Goal: Transaction & Acquisition: Purchase product/service

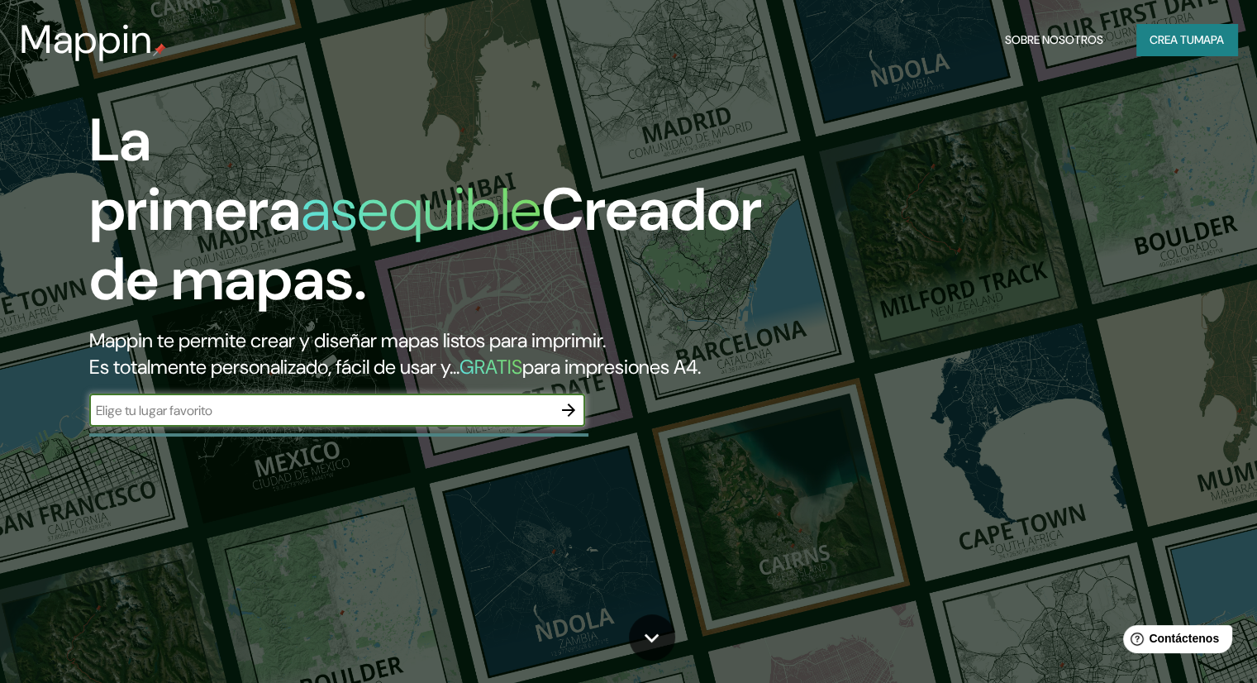
paste input "Ruukin terveysasema, Kansantie 4, 92400 Siikajoki, Finlandia"
type input "Ruukin terveysasema, Kansantie 4, 92400 Siikajoki, Finlandia"
click at [572, 416] on icon "button" at bounding box center [568, 409] width 13 height 13
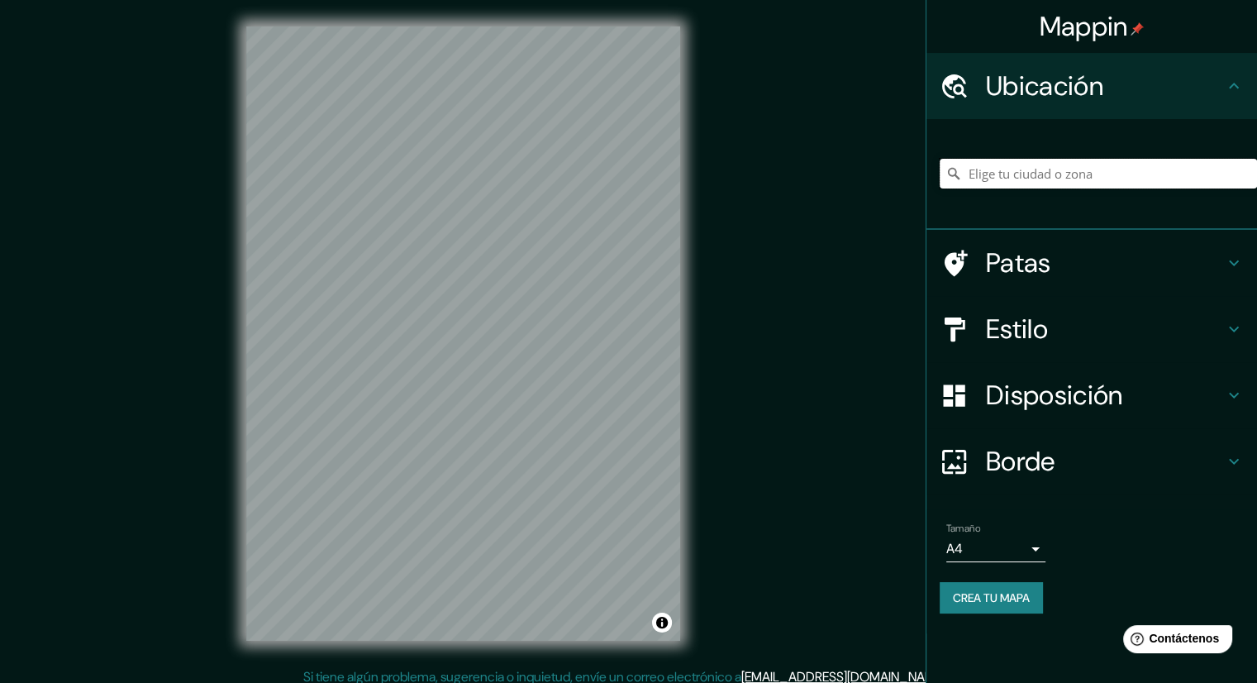
paste input "Ruukin terveysasema, Kansantie 4, 92400 Siikajoki, Finlandia"
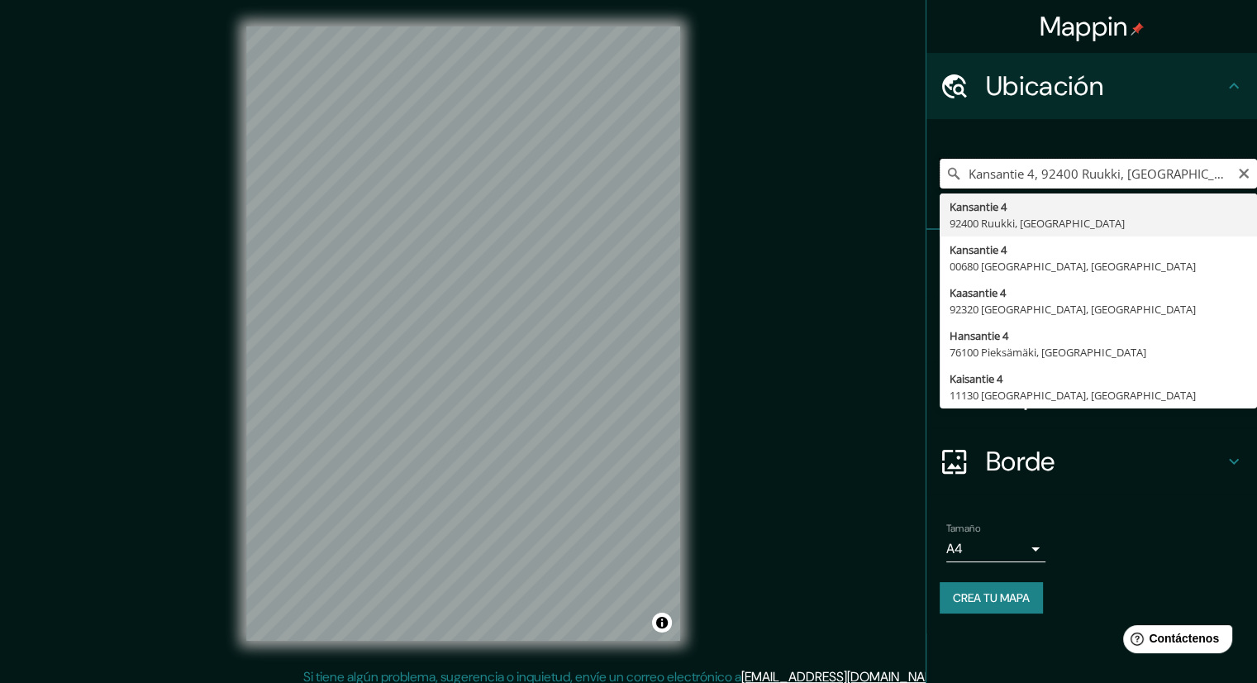
click at [1145, 171] on input "Kansantie 4, 92400 Ruukki, [GEOGRAPHIC_DATA]" at bounding box center [1098, 174] width 317 height 30
click at [1144, 171] on input "Kansantie 4, 92400 Ruukki, [GEOGRAPHIC_DATA]" at bounding box center [1098, 174] width 317 height 30
paste input "Ruukin terveysasem"
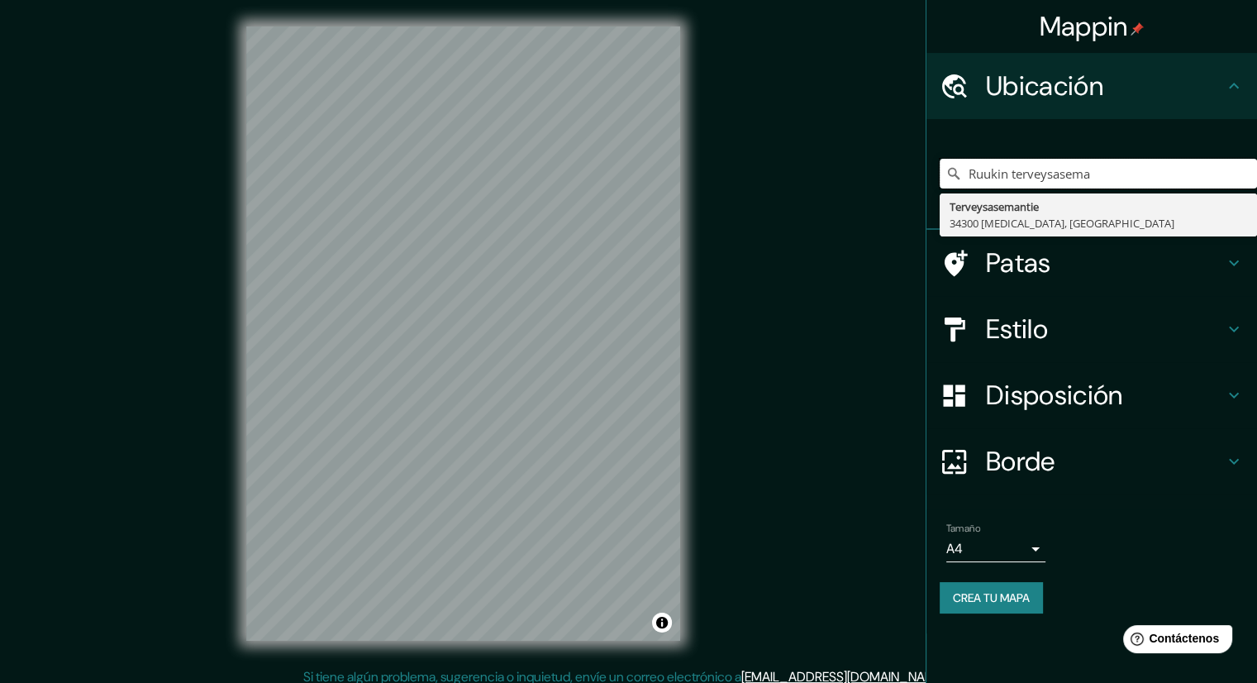
type input "Ruukin terveysasema"
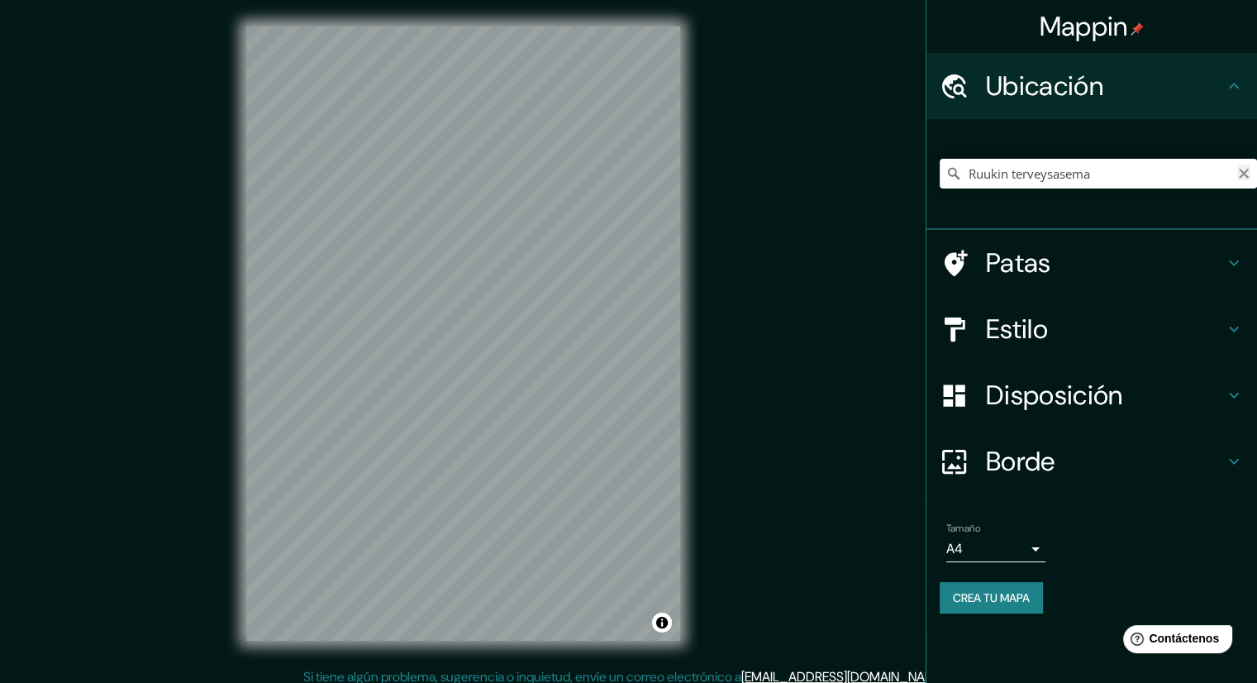
click at [1246, 167] on icon "Claro" at bounding box center [1243, 173] width 13 height 13
drag, startPoint x: 1223, startPoint y: 169, endPoint x: 1214, endPoint y: 171, distance: 9.2
paste input "Kansantie 4, 92400 Siikajoki, Finlandia"
type input "Kansantie 4, 92400 Ruukki, [GEOGRAPHIC_DATA]"
click at [951, 170] on icon at bounding box center [953, 173] width 17 height 17
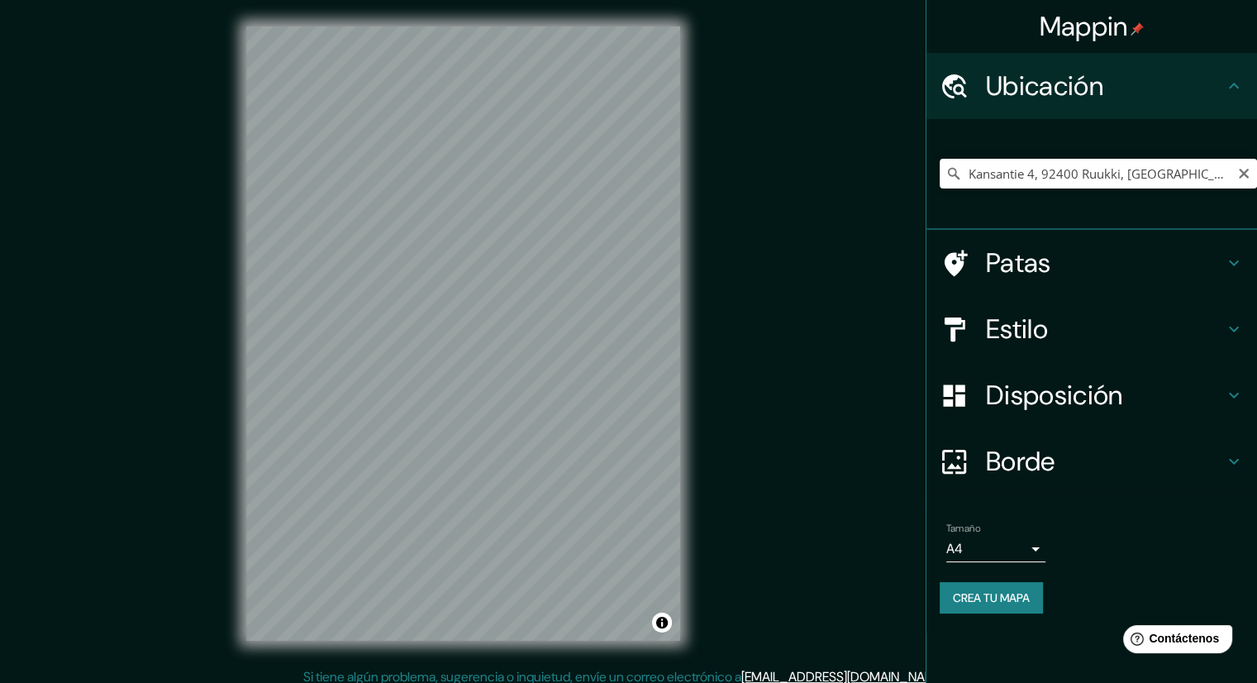
click at [956, 174] on icon at bounding box center [953, 173] width 17 height 17
click at [1053, 259] on h4 "Patas" at bounding box center [1105, 262] width 238 height 33
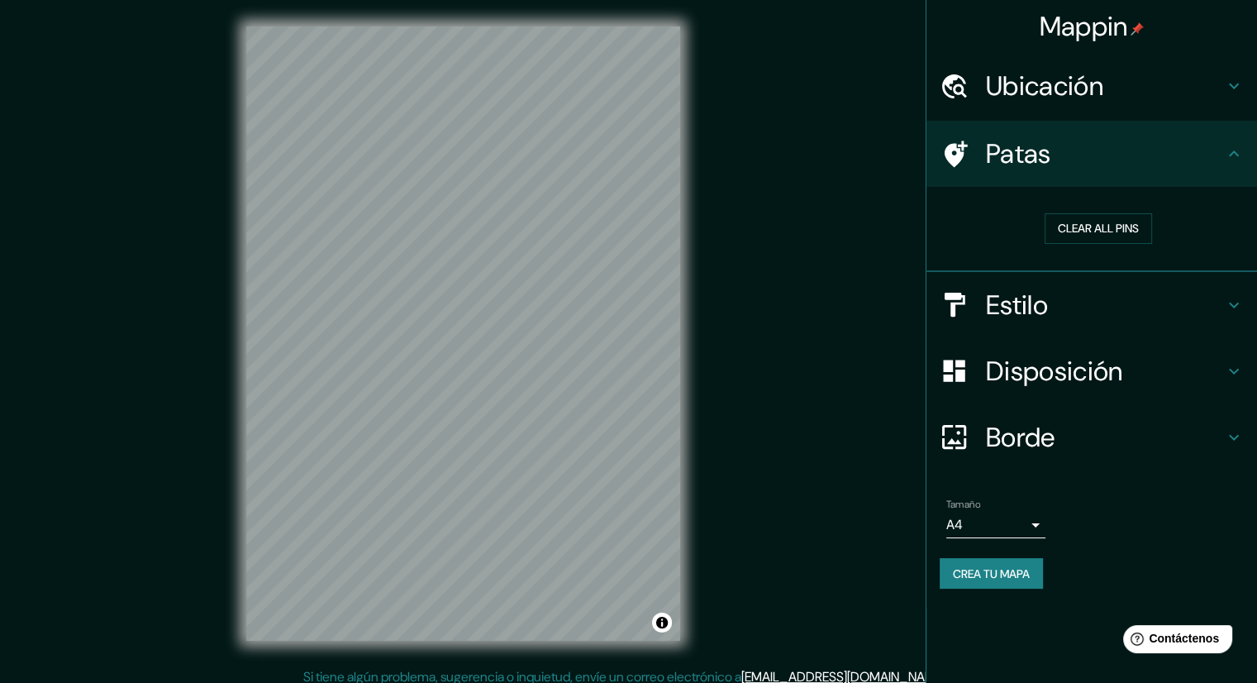
click at [1167, 291] on h4 "Estilo" at bounding box center [1105, 304] width 238 height 33
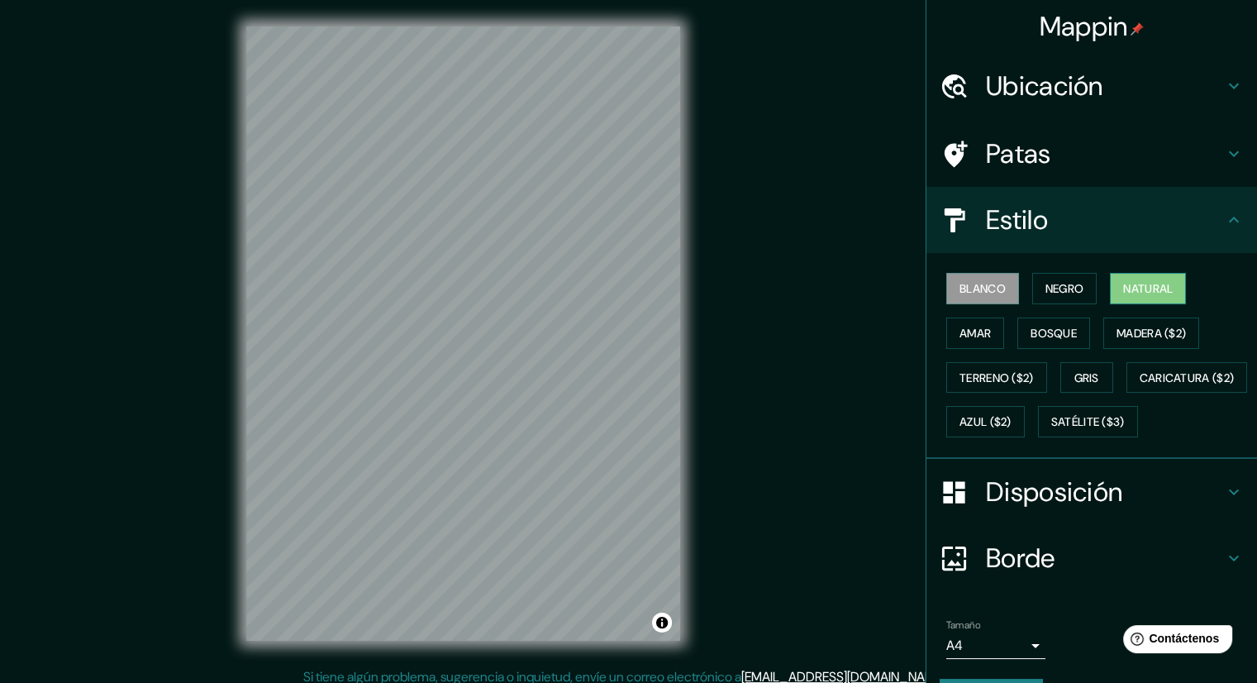
click at [1129, 289] on font "Natural" at bounding box center [1148, 288] width 50 height 15
click at [1057, 287] on font "Negro" at bounding box center [1064, 288] width 39 height 15
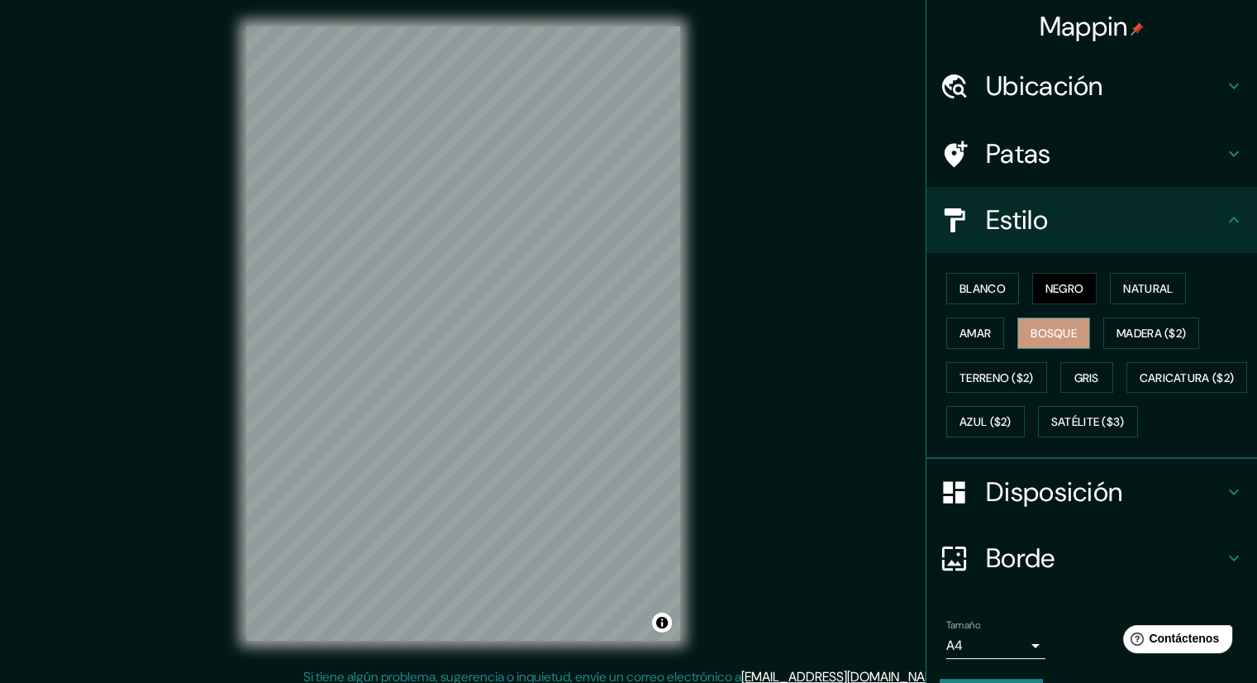
click at [1051, 320] on button "Bosque" at bounding box center [1053, 332] width 73 height 31
click at [975, 329] on font "Amar" at bounding box center [974, 333] width 31 height 15
click at [975, 292] on font "Blanco" at bounding box center [982, 288] width 46 height 15
click at [1048, 340] on font "Bosque" at bounding box center [1053, 332] width 46 height 21
click at [1123, 335] on font "Madera ($2)" at bounding box center [1150, 333] width 69 height 15
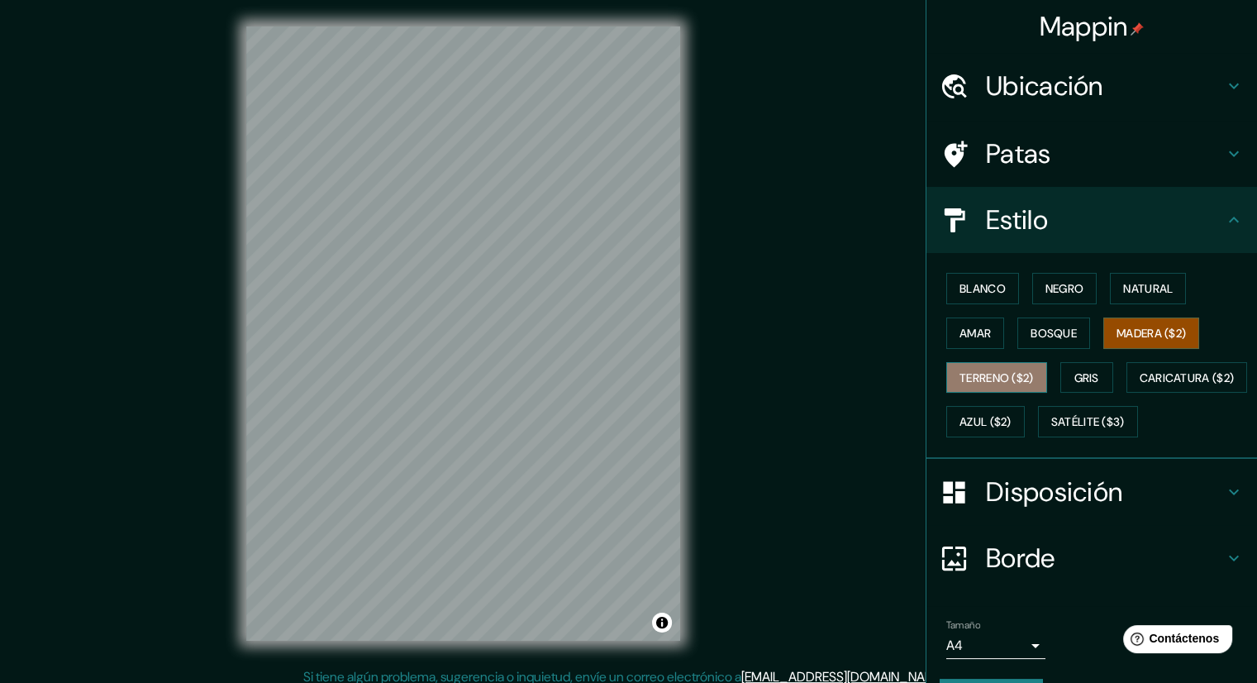
click at [993, 378] on font "Terreno ($2)" at bounding box center [996, 377] width 74 height 15
click at [1092, 386] on button "Gris" at bounding box center [1086, 377] width 53 height 31
click at [1178, 320] on button "Madera ($2)" at bounding box center [1151, 332] width 96 height 31
click at [1051, 430] on font "Satélite ($3)" at bounding box center [1088, 422] width 74 height 15
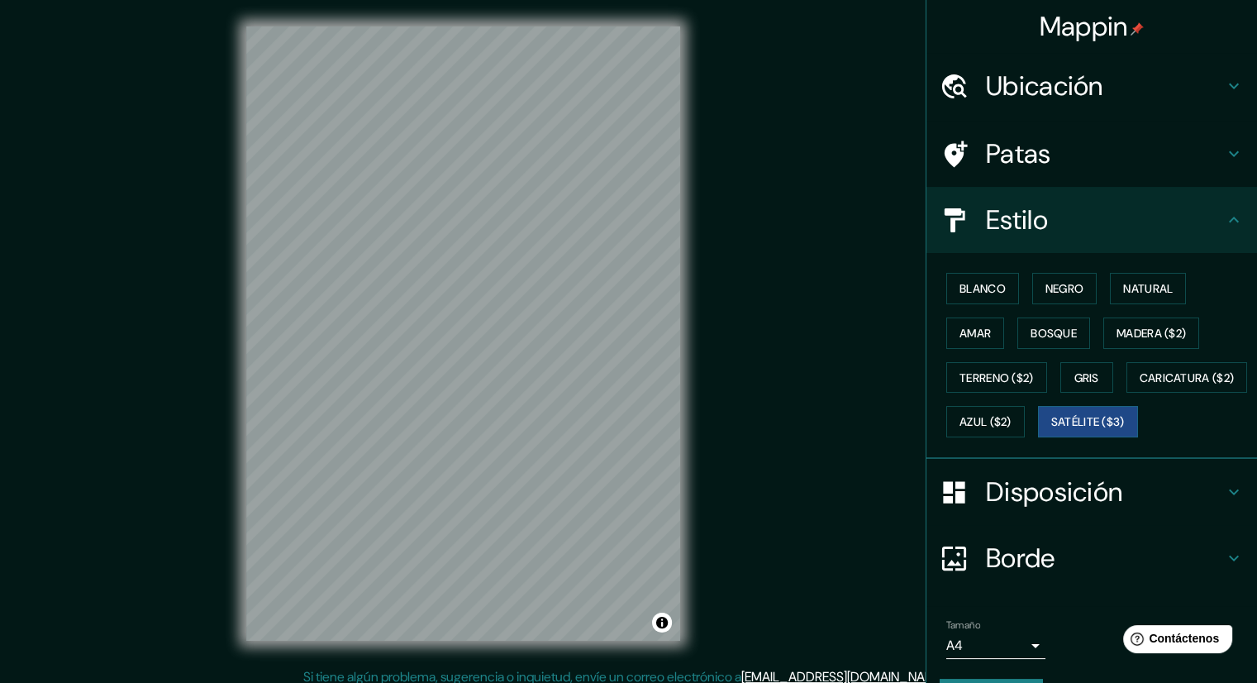
drag, startPoint x: 668, startPoint y: 626, endPoint x: 665, endPoint y: 637, distance: 11.8
click at [681, 593] on div at bounding box center [687, 586] width 13 height 13
click at [1154, 286] on font "Natural" at bounding box center [1148, 288] width 50 height 15
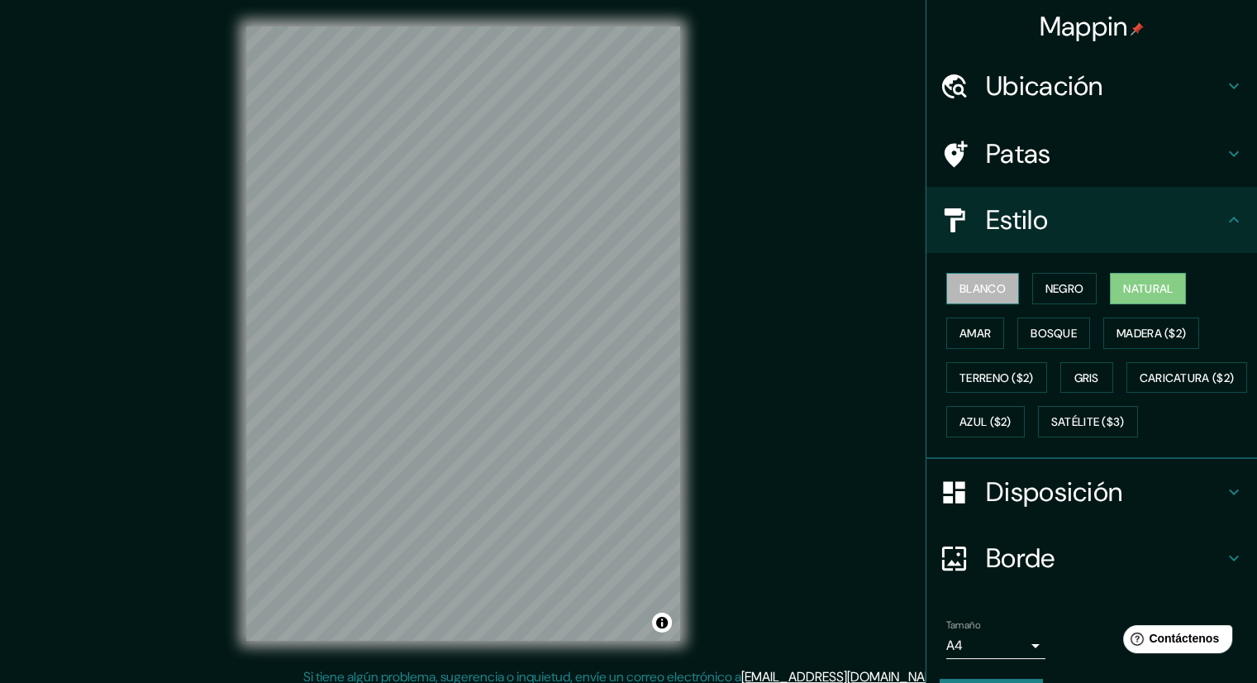
click at [995, 278] on button "Blanco" at bounding box center [982, 288] width 73 height 31
click at [1038, 437] on button "Satélite ($3)" at bounding box center [1088, 421] width 100 height 31
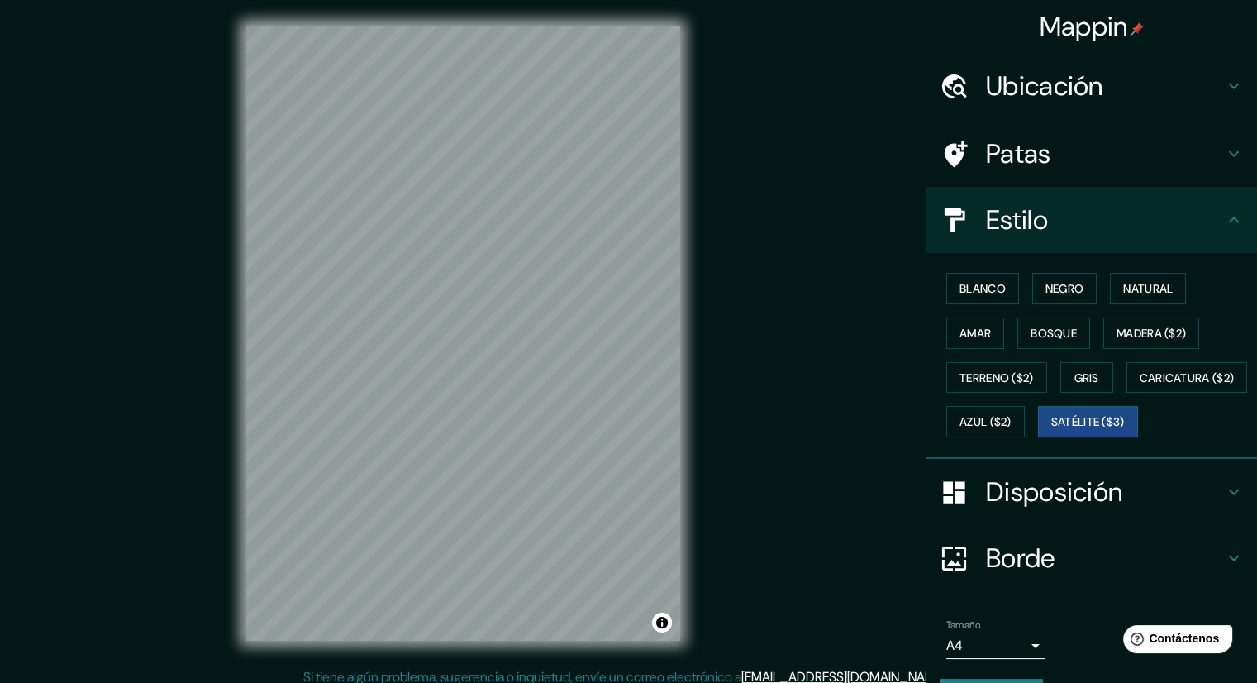
click at [1100, 113] on div "Ubicación" at bounding box center [1091, 86] width 331 height 66
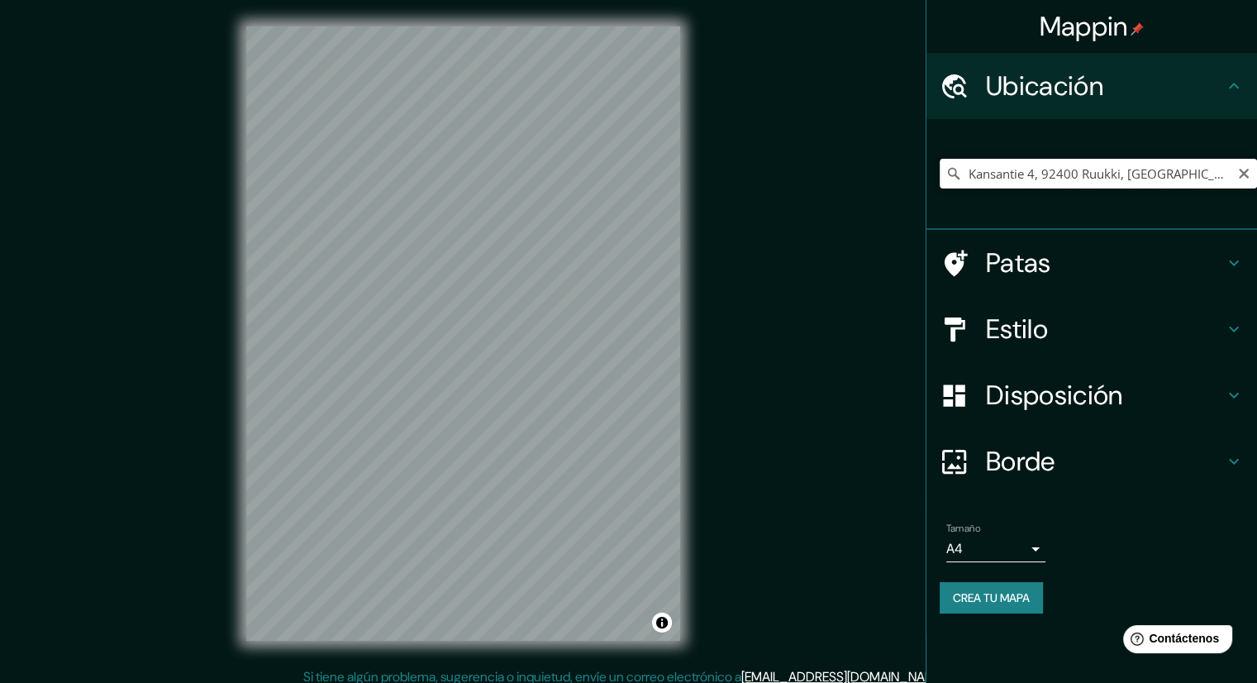
drag, startPoint x: 1092, startPoint y: 176, endPoint x: 1074, endPoint y: 176, distance: 18.2
click at [1091, 176] on input "Kansantie 4, 92400 Ruukki, [GEOGRAPHIC_DATA]" at bounding box center [1098, 174] width 317 height 30
click at [955, 168] on icon at bounding box center [953, 173] width 17 height 17
click at [957, 168] on icon at bounding box center [953, 173] width 17 height 17
click at [1030, 180] on input "Kansantie 4, 92400 Ruukki, [GEOGRAPHIC_DATA]" at bounding box center [1098, 174] width 317 height 30
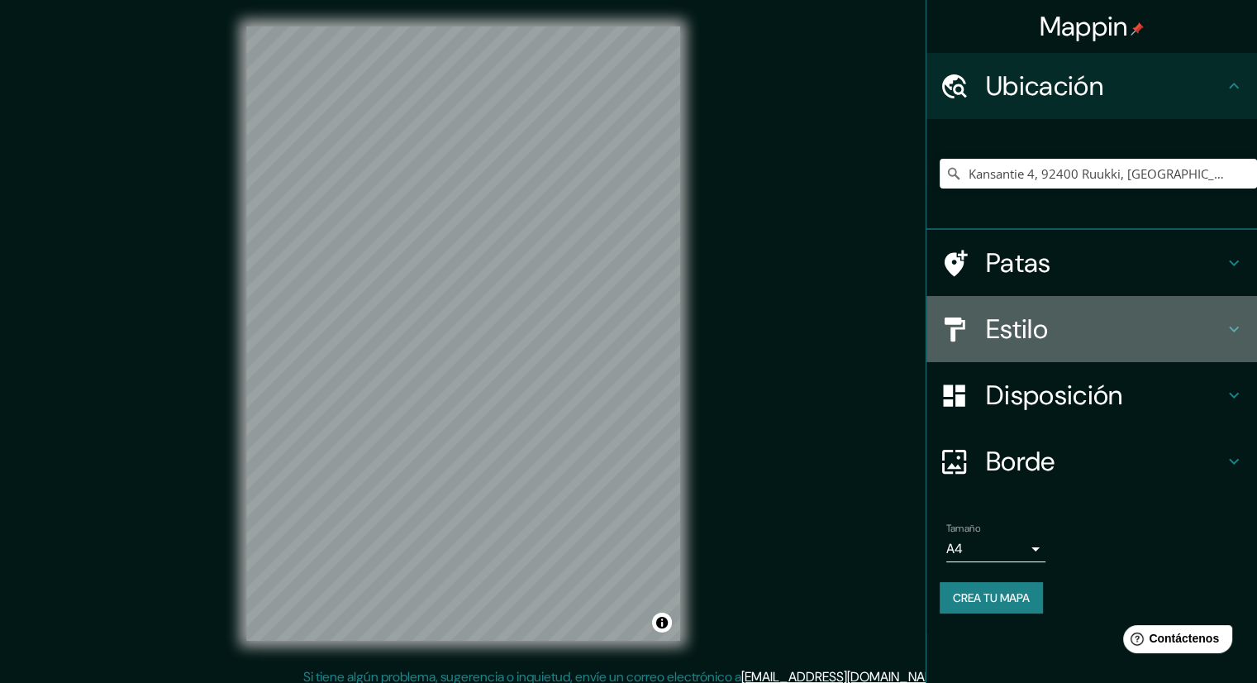
click at [1031, 334] on font "Estilo" at bounding box center [1017, 329] width 62 height 35
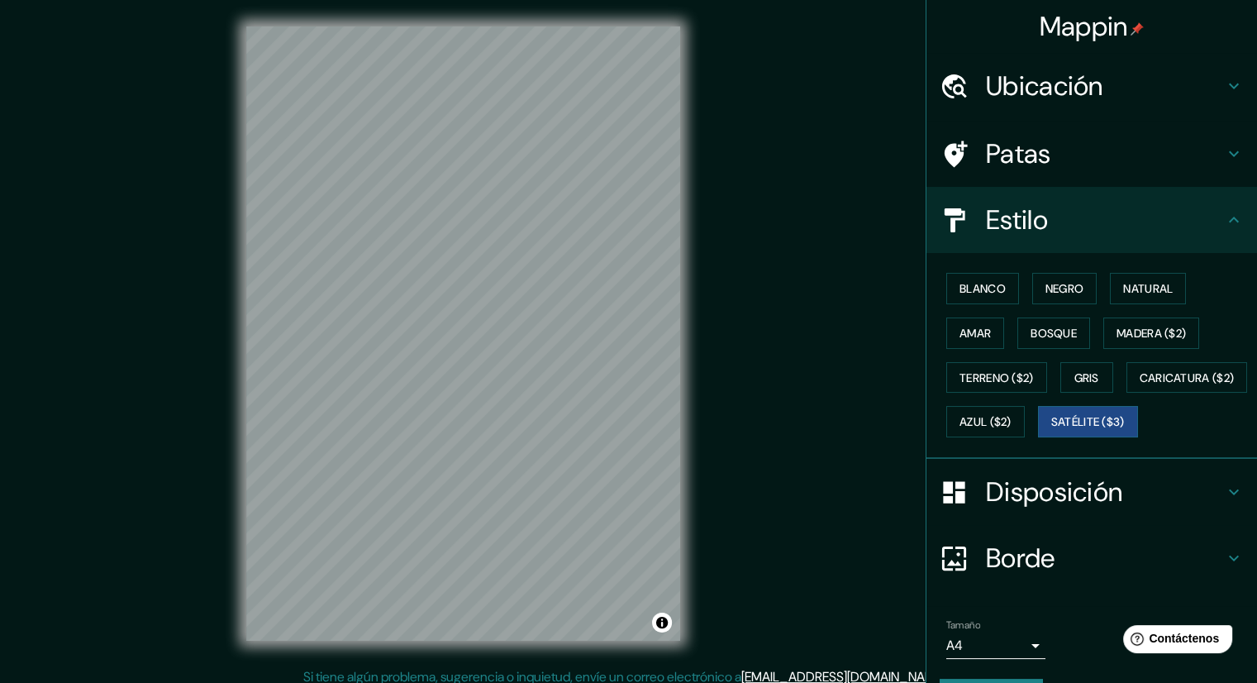
click at [1081, 509] on font "Disposición" at bounding box center [1054, 491] width 136 height 35
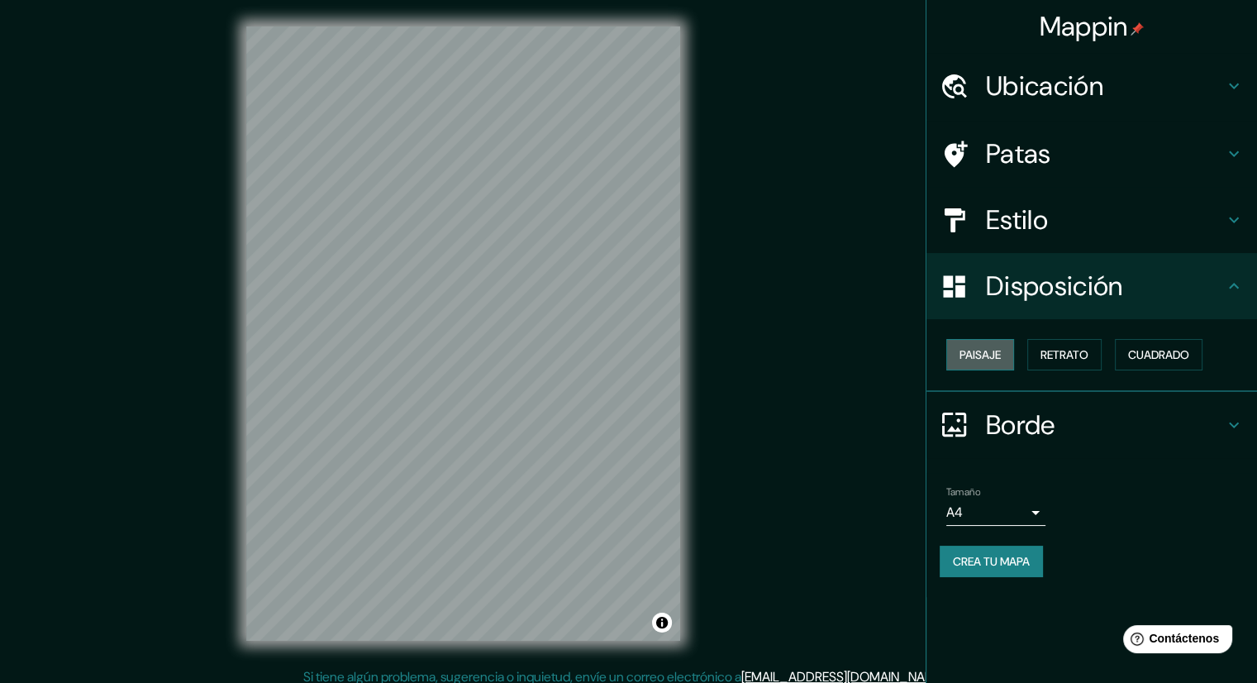
click at [997, 353] on font "Paisaje" at bounding box center [979, 354] width 41 height 15
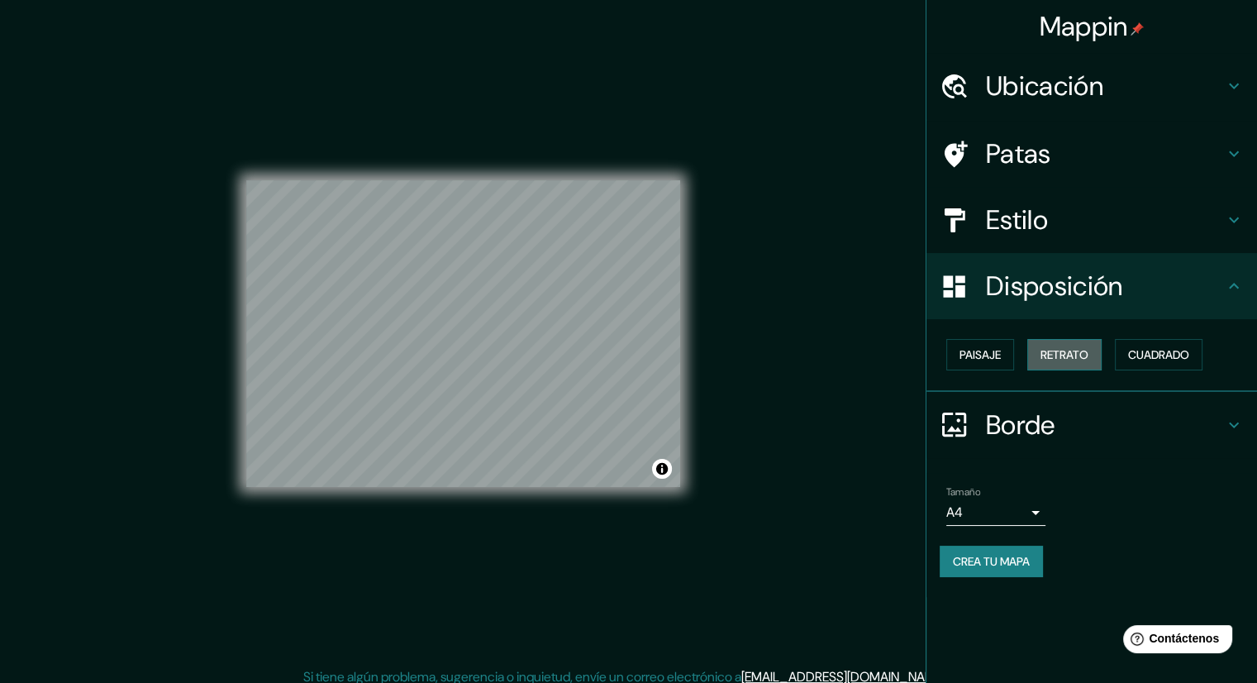
click at [1049, 357] on font "Retrato" at bounding box center [1064, 354] width 48 height 15
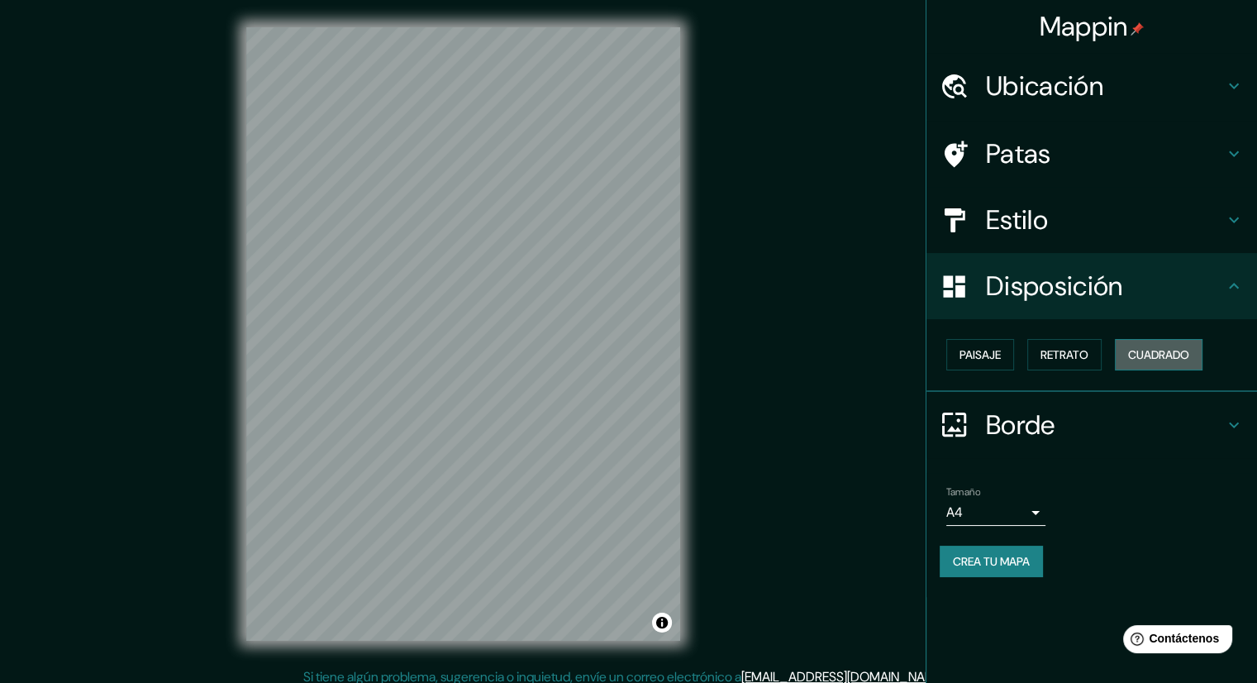
click at [1128, 357] on button "Cuadrado" at bounding box center [1159, 354] width 88 height 31
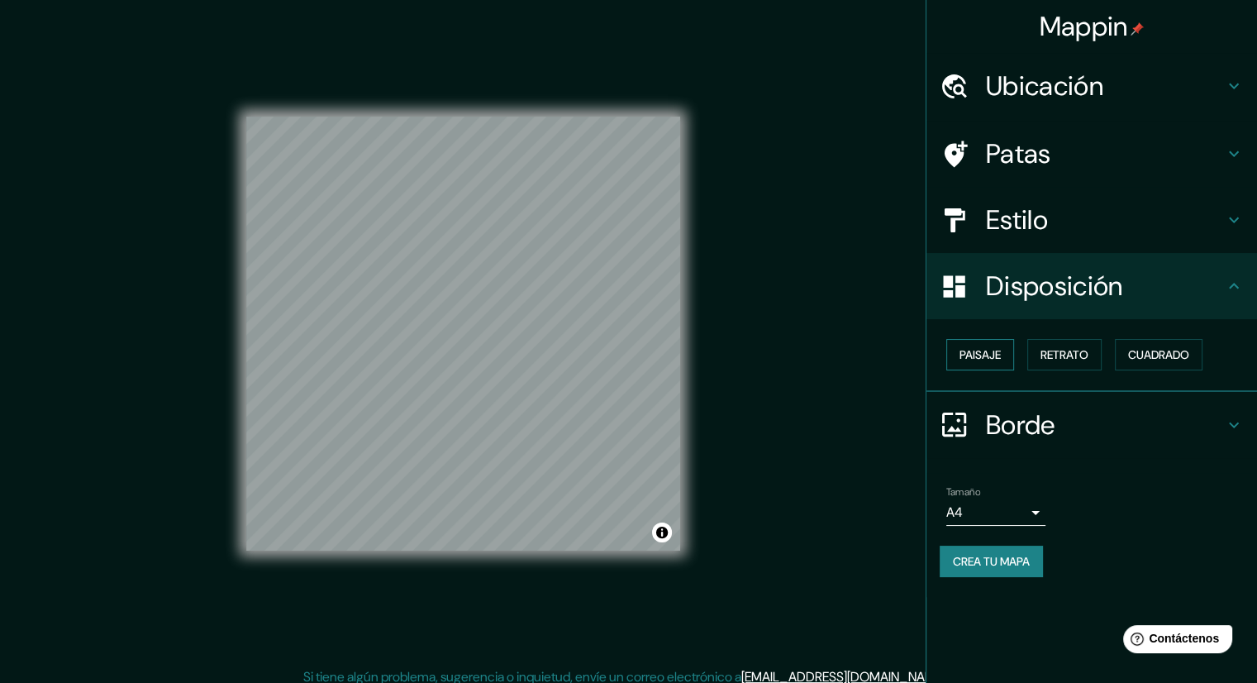
click at [986, 349] on font "Paisaje" at bounding box center [979, 354] width 41 height 15
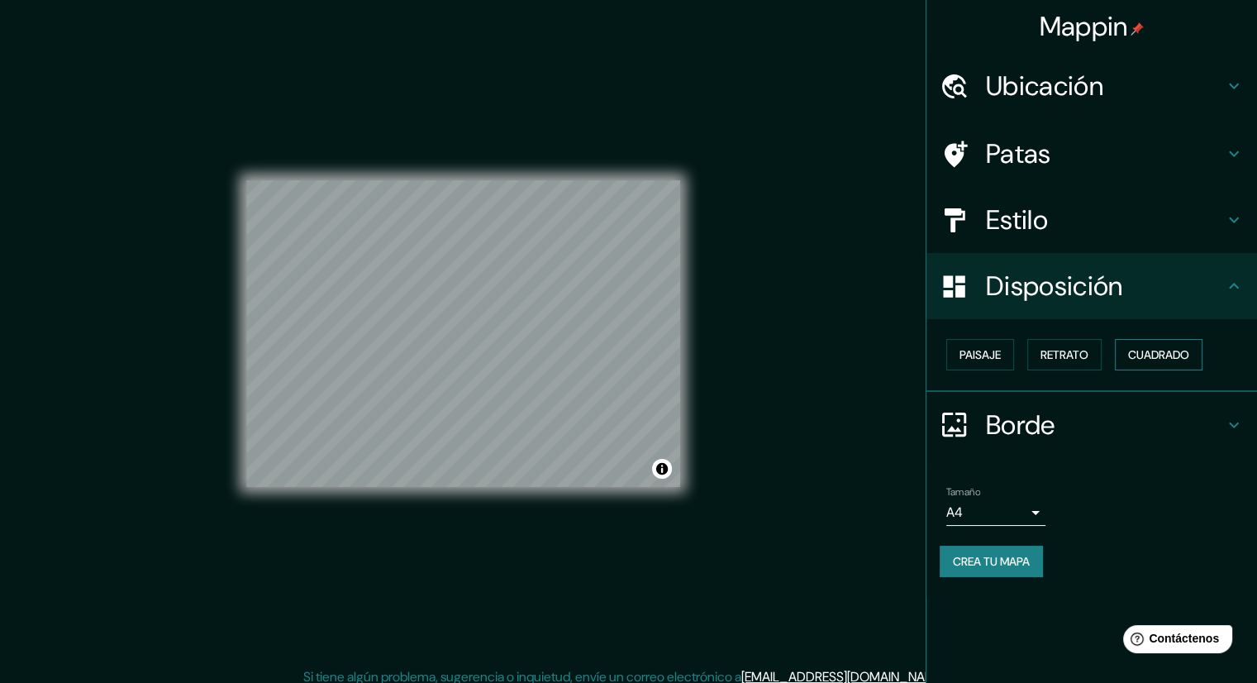
click at [1157, 352] on font "Cuadrado" at bounding box center [1158, 354] width 61 height 15
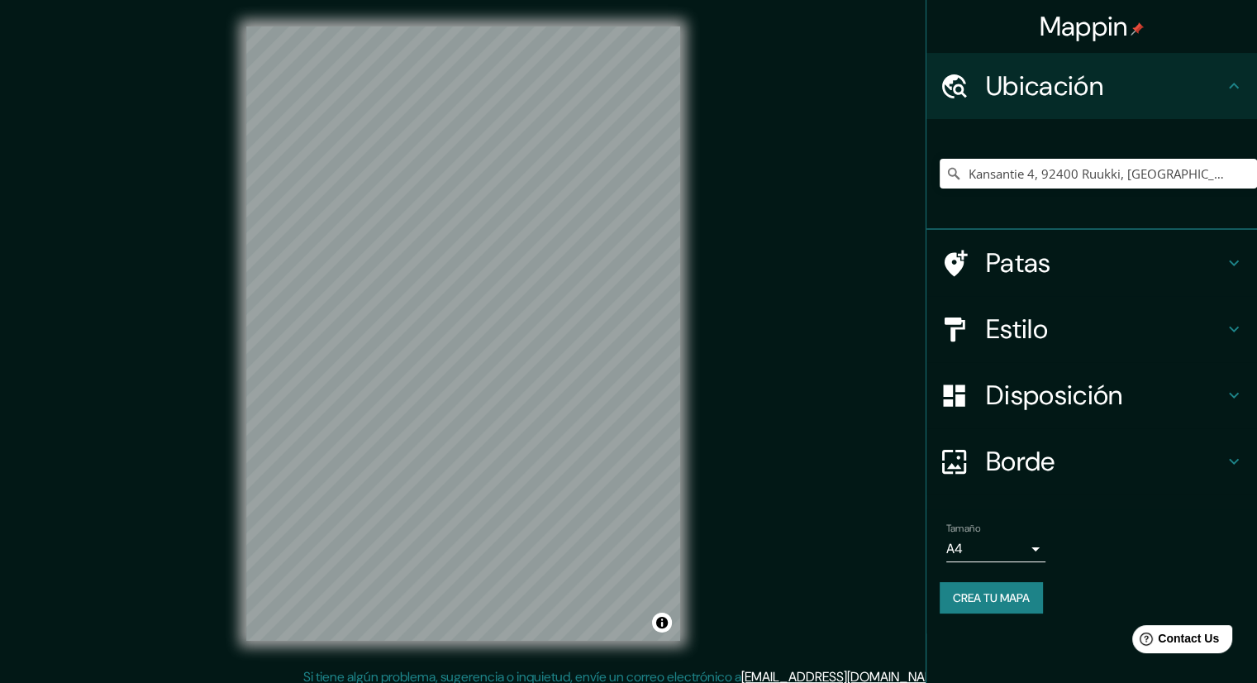
click at [948, 169] on icon at bounding box center [954, 174] width 12 height 12
click at [949, 171] on icon at bounding box center [954, 174] width 12 height 12
drag, startPoint x: 954, startPoint y: 174, endPoint x: 956, endPoint y: 183, distance: 8.4
click at [955, 183] on div "Kansantie 4, 92400 Ruukki, [GEOGRAPHIC_DATA]" at bounding box center [1098, 174] width 317 height 30
click at [1004, 166] on input "Kansantie 4, 92400 Ruukki, [GEOGRAPHIC_DATA]" at bounding box center [1098, 174] width 317 height 30
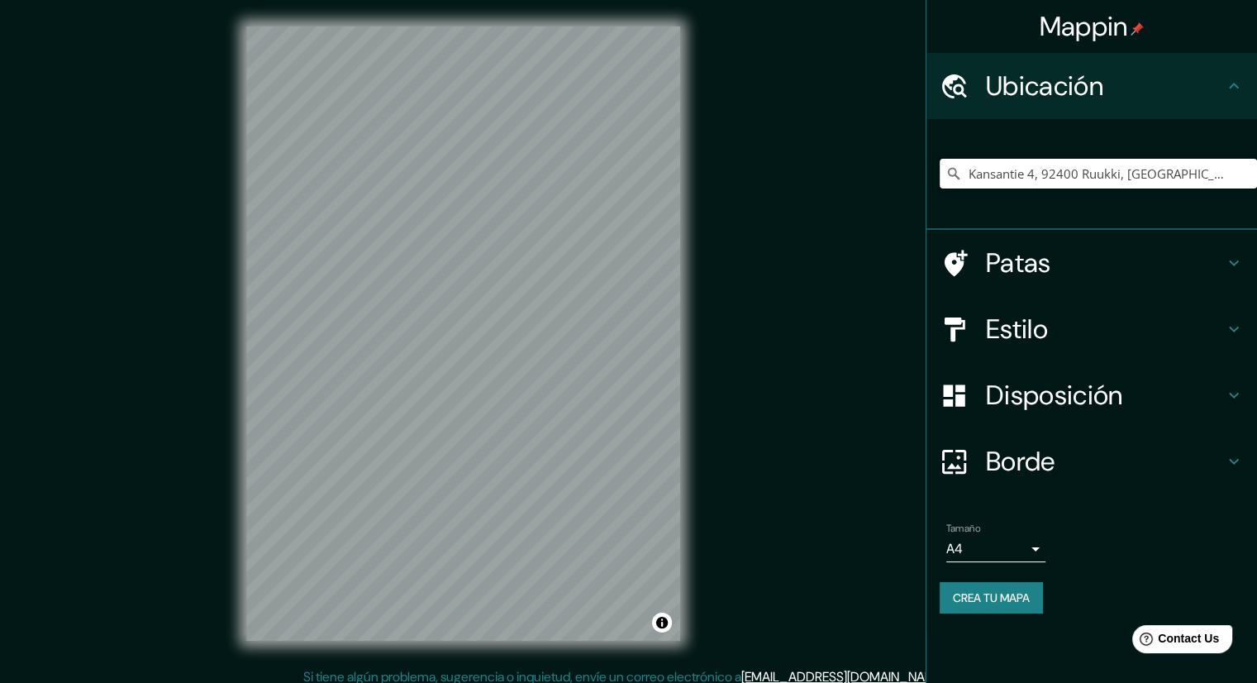
click at [1004, 166] on input "Kansantie 4, 92400 Ruukki, [GEOGRAPHIC_DATA]" at bounding box center [1098, 174] width 317 height 30
paste input "Kansantie 4, 92400 Siikajoki, Finlandia"
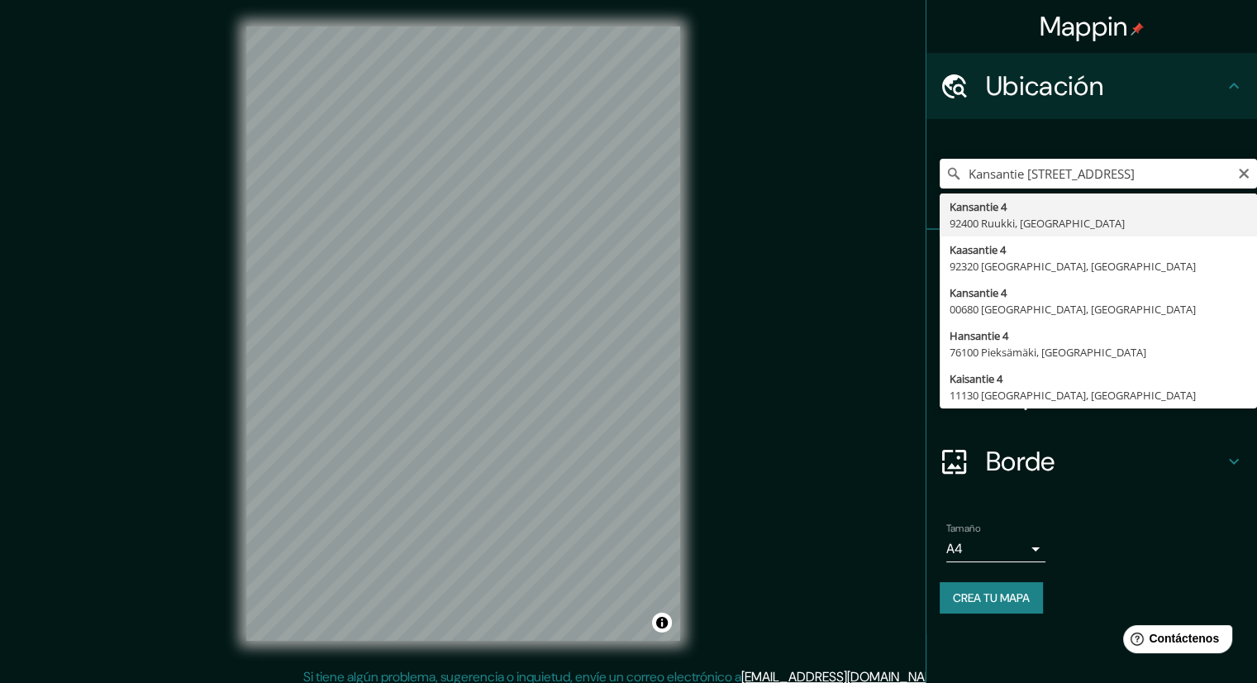
type input "Kansantie 4, 92400 Ruukki, [GEOGRAPHIC_DATA]"
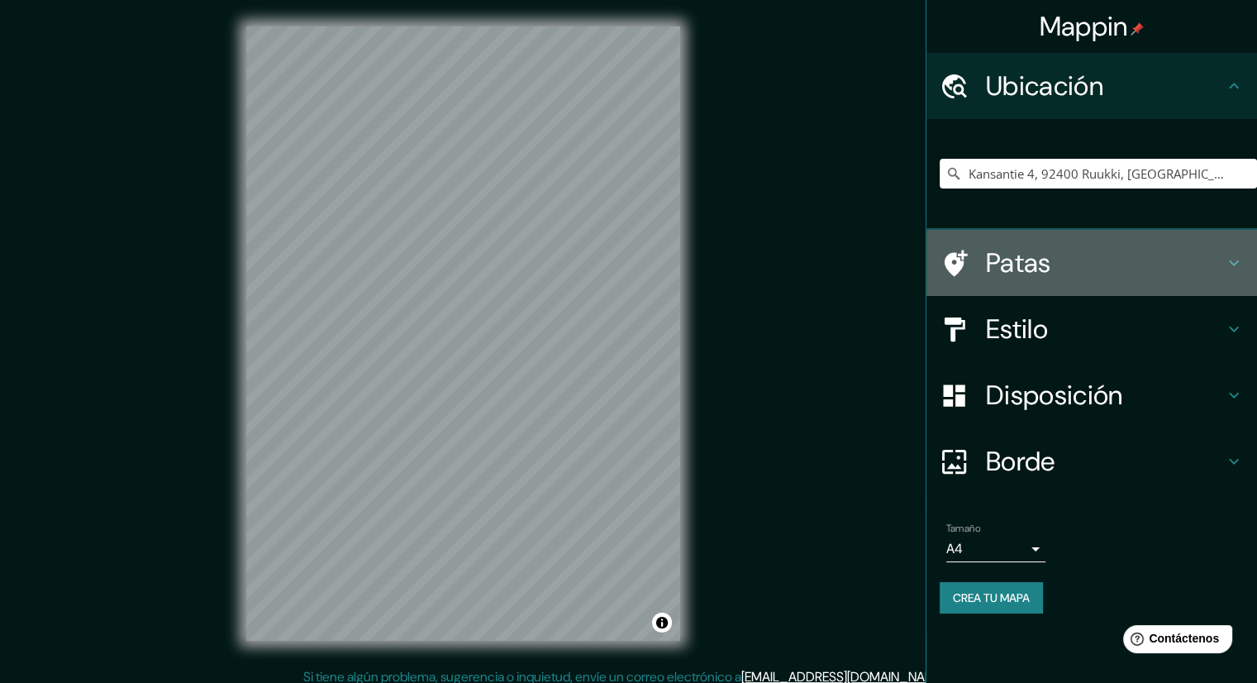
drag, startPoint x: 1074, startPoint y: 276, endPoint x: 1083, endPoint y: 268, distance: 11.7
click at [1083, 268] on h4 "Patas" at bounding box center [1105, 262] width 238 height 33
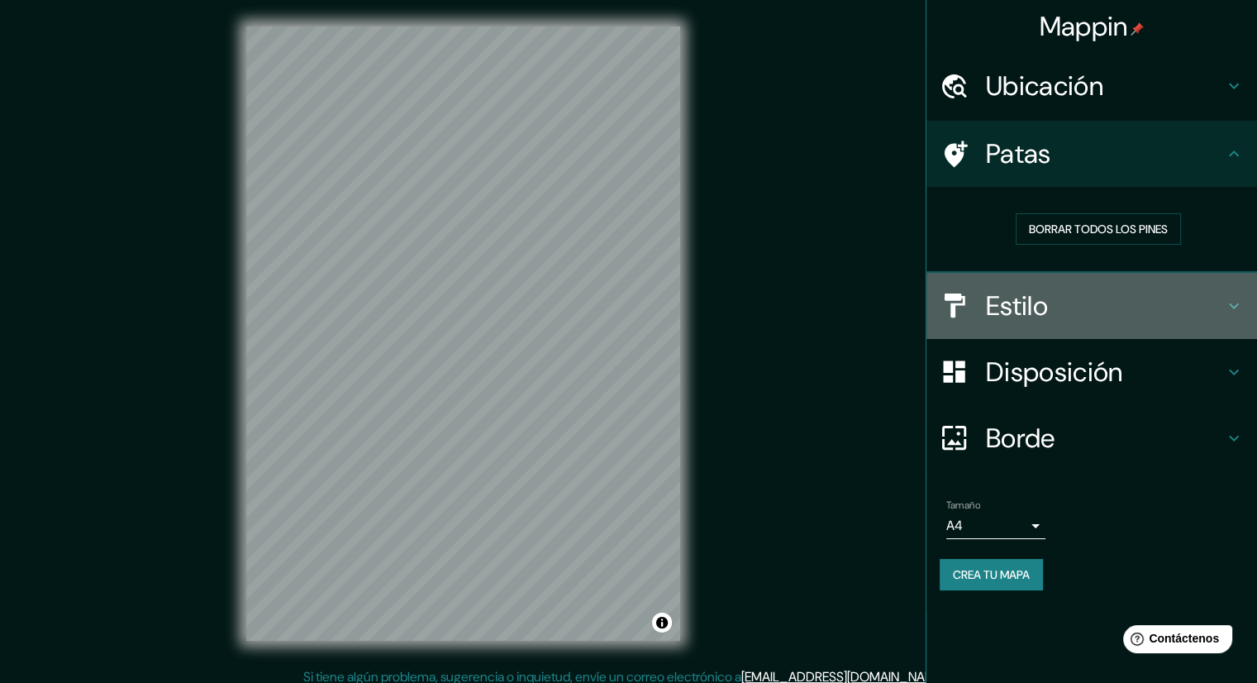
click at [1059, 307] on h4 "Estilo" at bounding box center [1105, 305] width 238 height 33
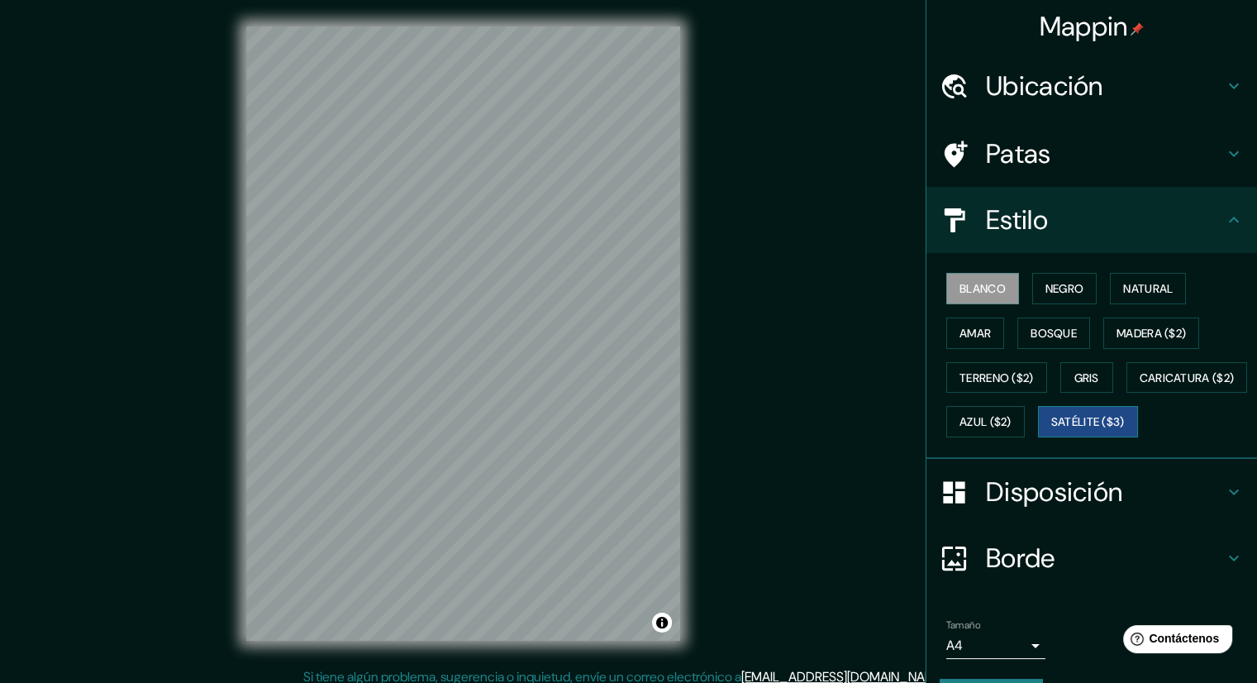
click at [1051, 430] on font "Satélite ($3)" at bounding box center [1088, 422] width 74 height 15
click at [959, 284] on font "Blanco" at bounding box center [982, 288] width 46 height 15
click at [1032, 280] on button "Negro" at bounding box center [1064, 288] width 65 height 31
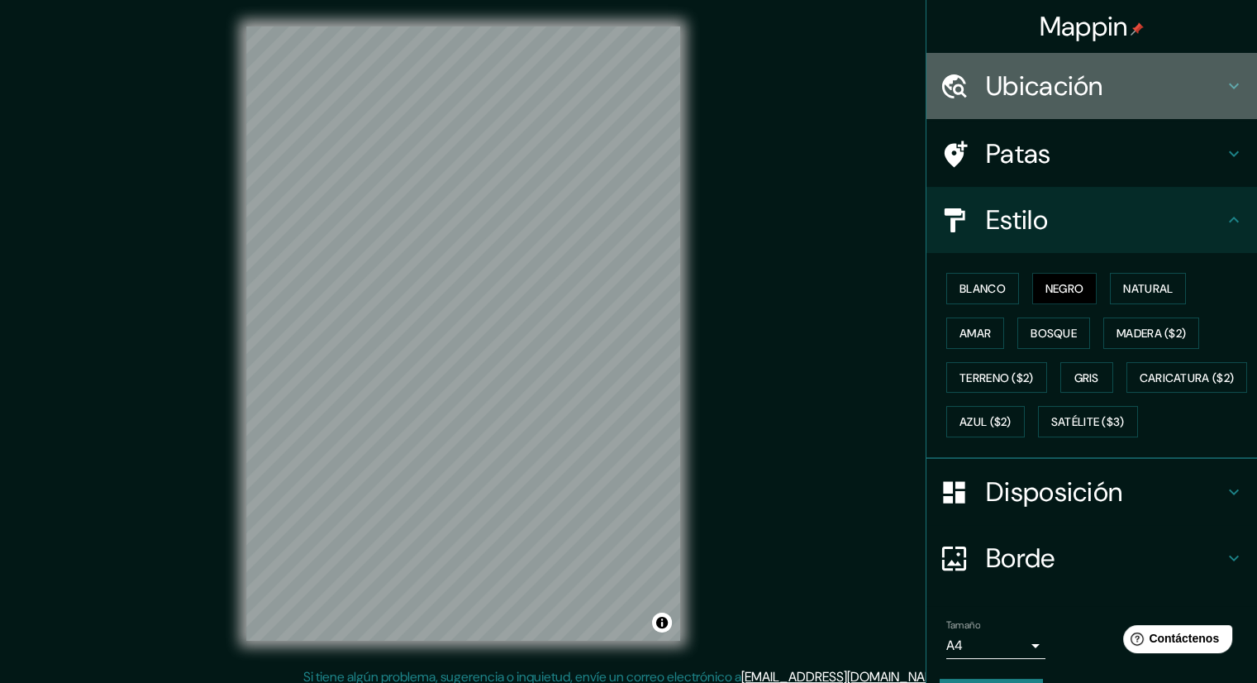
click at [1154, 83] on h4 "Ubicación" at bounding box center [1105, 85] width 238 height 33
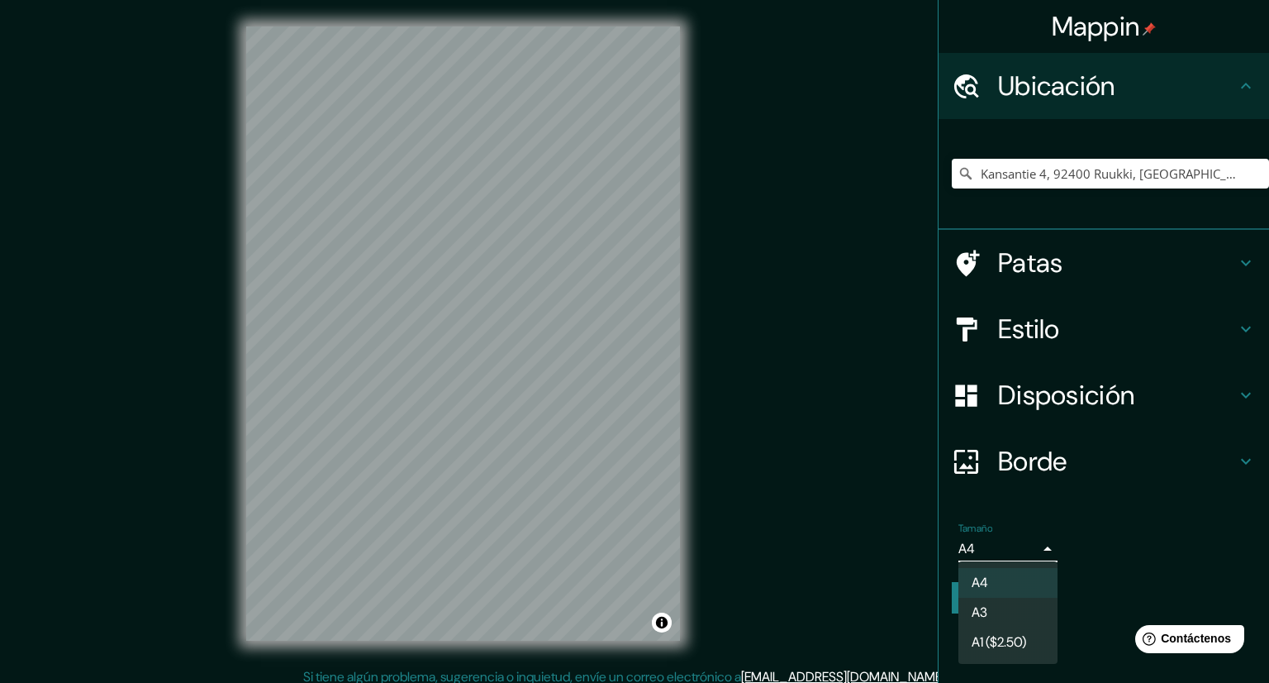
click at [1032, 557] on body "Mappin Ubicación Kansantie 4, 92400 Ruukki, Finlandia Patas Estilo Disposición …" at bounding box center [634, 341] width 1269 height 683
click at [995, 621] on li "A3" at bounding box center [1008, 613] width 99 height 31
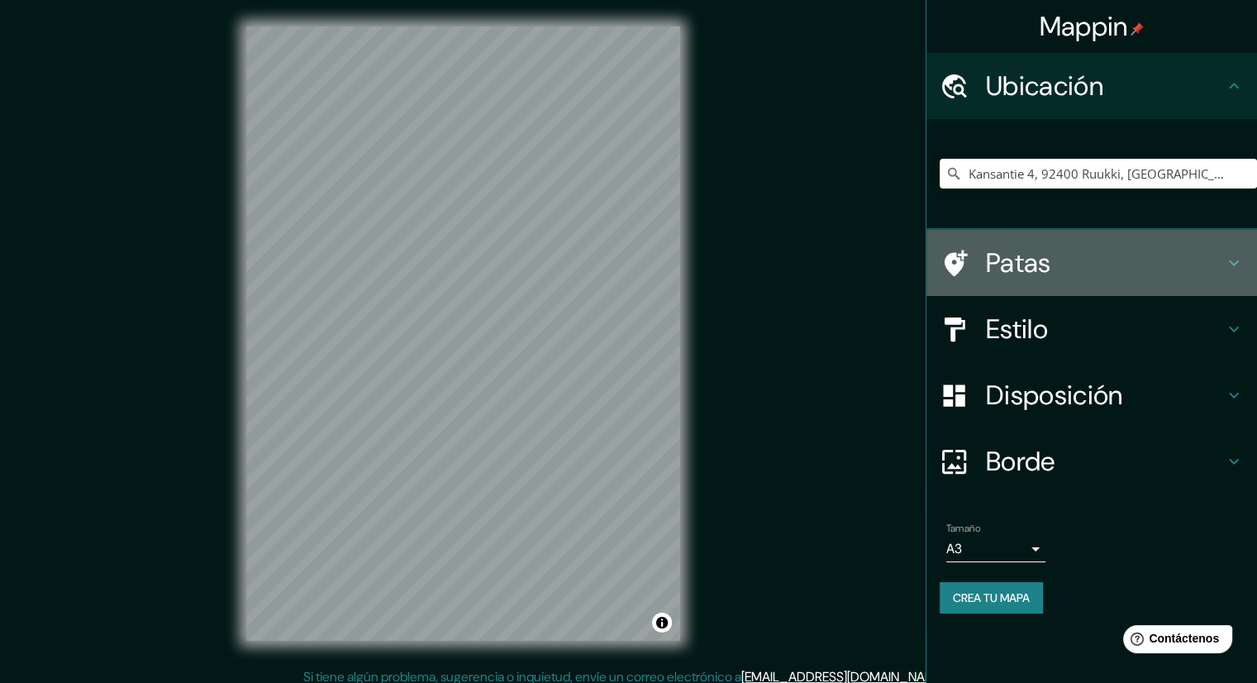
click at [1039, 275] on font "Patas" at bounding box center [1018, 262] width 65 height 35
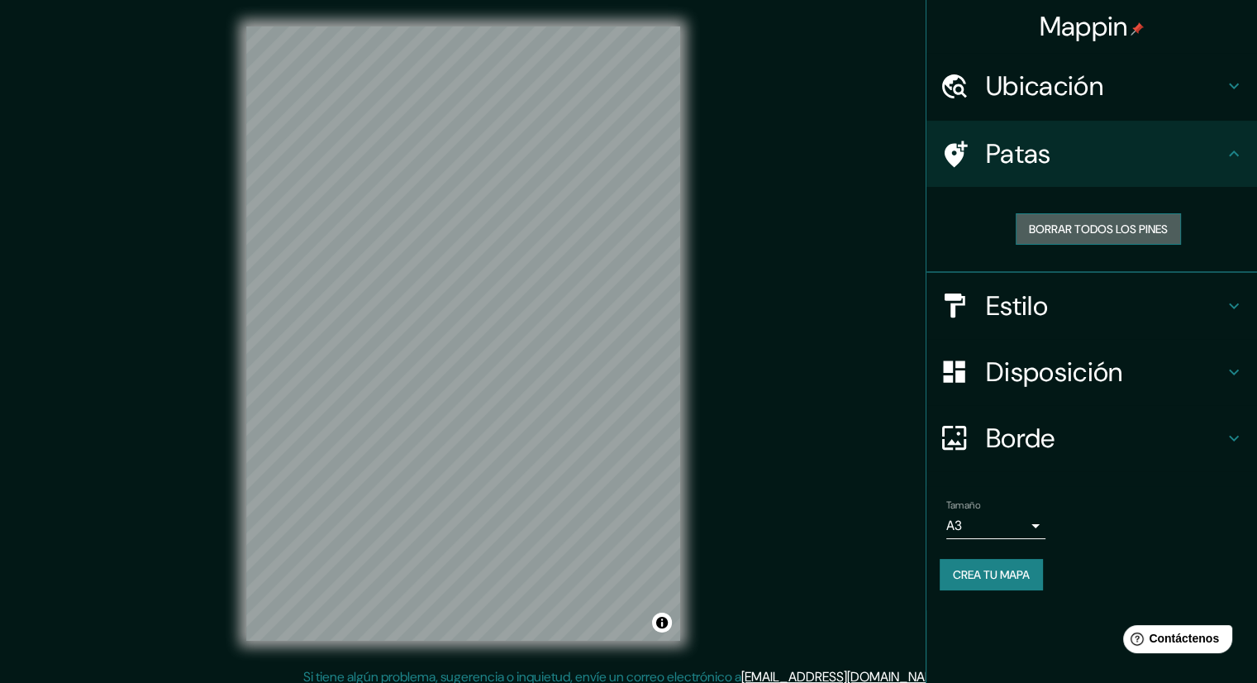
click at [1118, 226] on font "Borrar todos los pines" at bounding box center [1098, 228] width 139 height 15
click at [1068, 282] on div "Estilo" at bounding box center [1091, 306] width 331 height 66
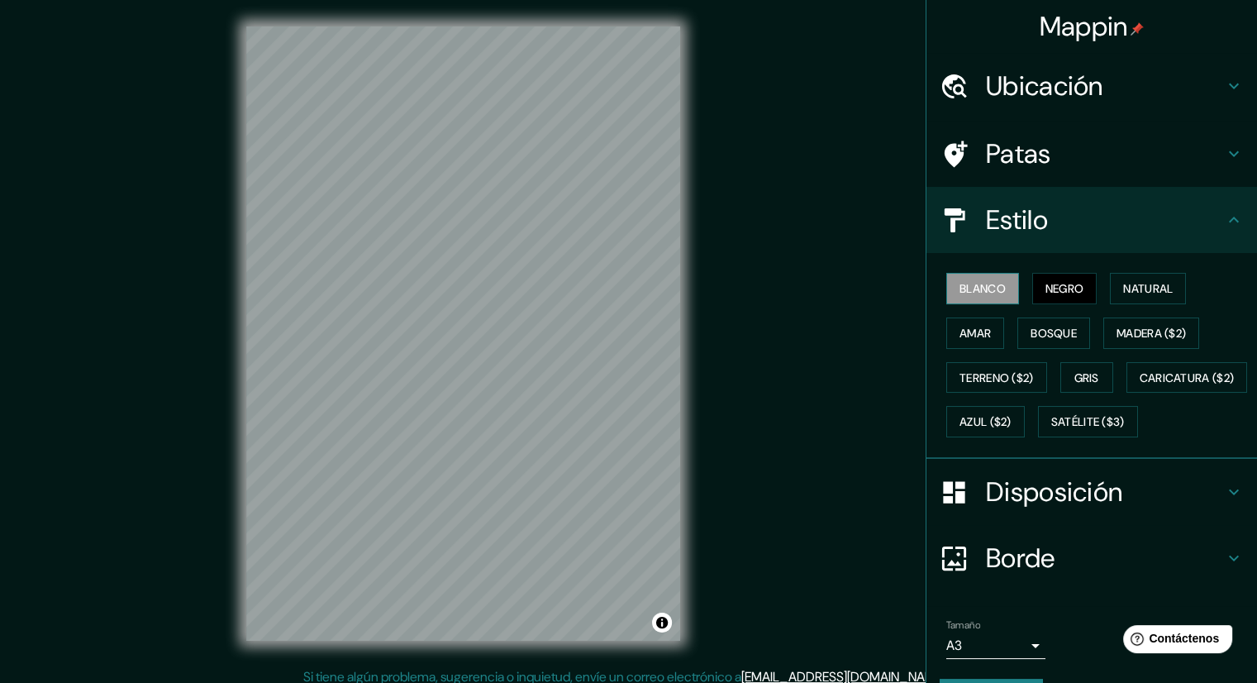
click at [993, 287] on font "Blanco" at bounding box center [982, 288] width 46 height 15
click at [1030, 93] on font "Ubicación" at bounding box center [1044, 86] width 117 height 35
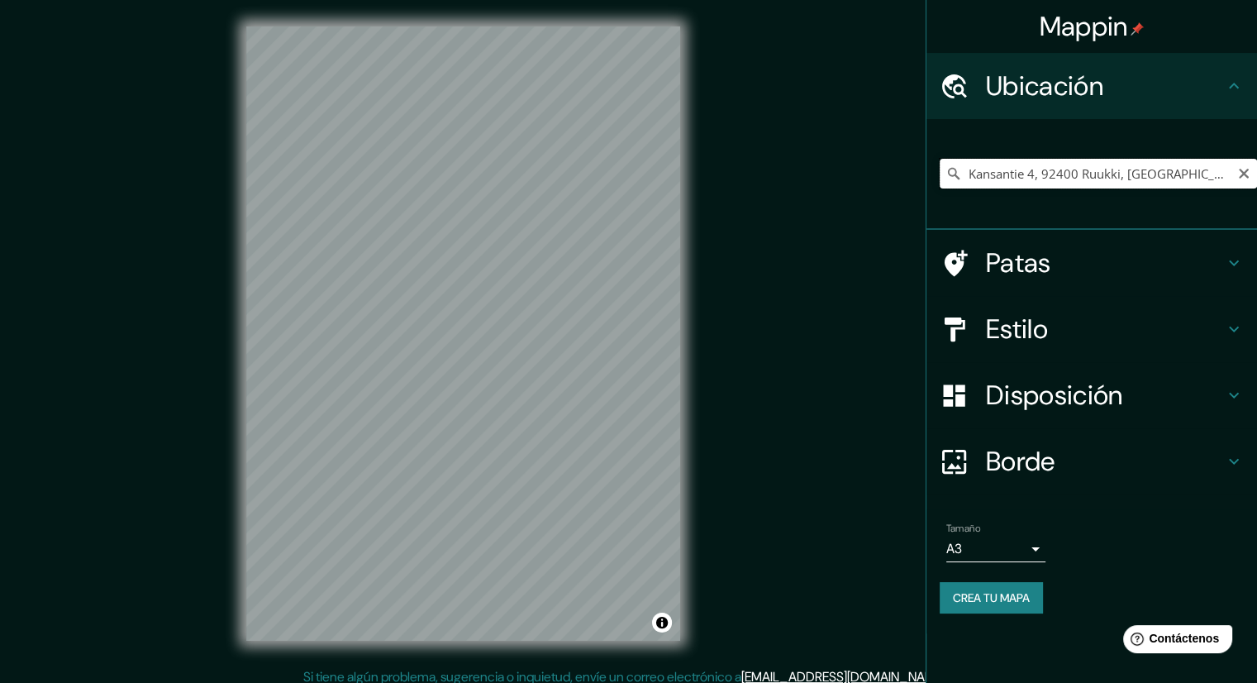
click at [1054, 169] on input "Kansantie 4, 92400 Ruukki, [GEOGRAPHIC_DATA]" at bounding box center [1098, 174] width 317 height 30
click at [1174, 173] on input "Kansantie 4, 92400 Ruukki, [GEOGRAPHIC_DATA]" at bounding box center [1098, 174] width 317 height 30
click at [957, 177] on icon at bounding box center [954, 174] width 12 height 12
click at [957, 176] on icon at bounding box center [954, 174] width 12 height 12
click at [994, 186] on input "Kansantie 4, 92400 Ruukki, [GEOGRAPHIC_DATA]" at bounding box center [1098, 174] width 317 height 30
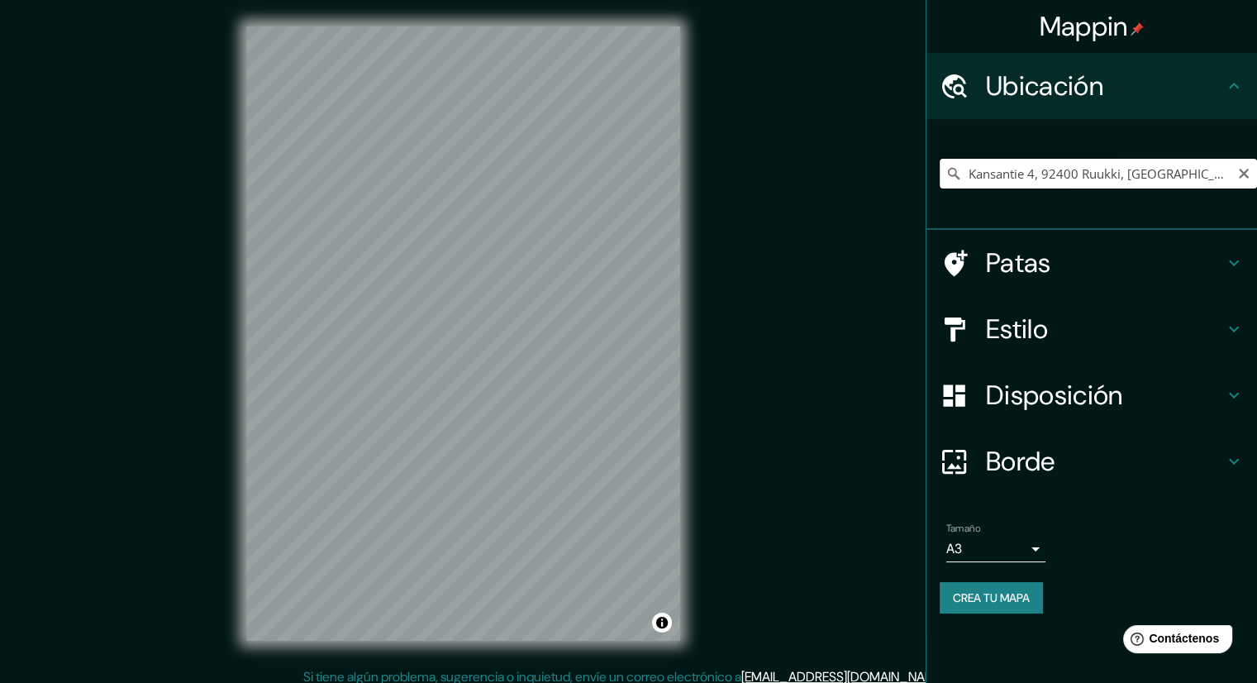
click at [1033, 179] on input "Kansantie 4, 92400 Ruukki, [GEOGRAPHIC_DATA]" at bounding box center [1098, 174] width 317 height 30
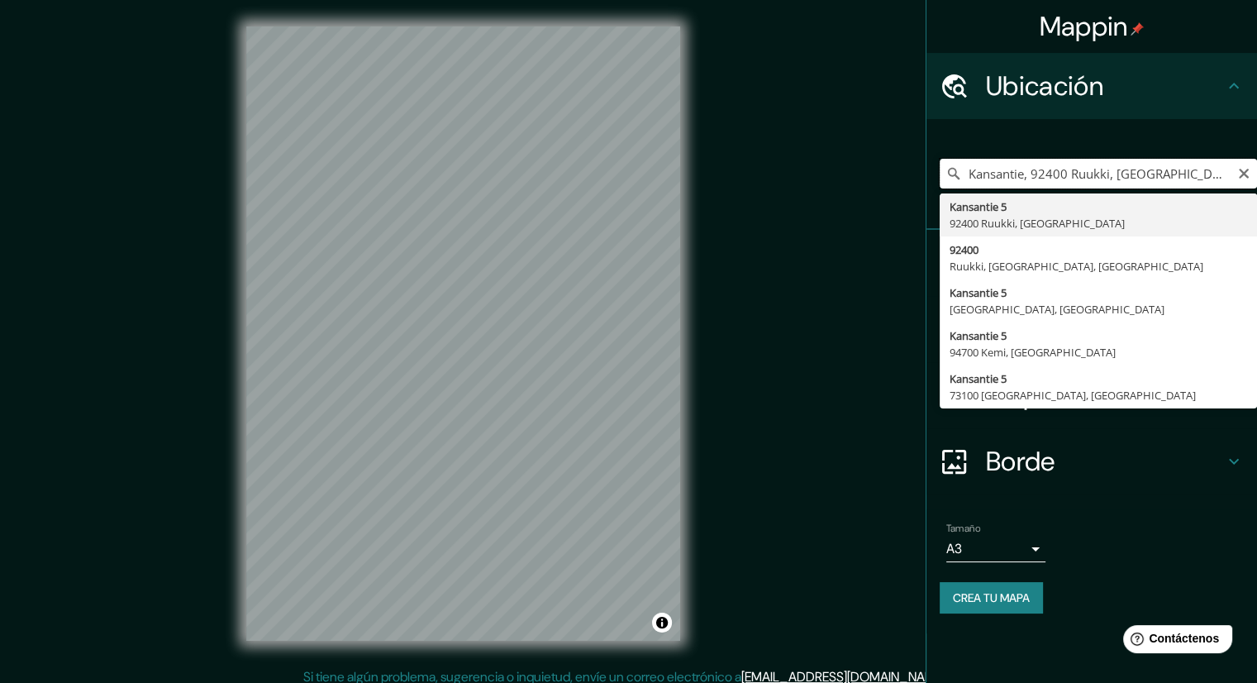
click at [1024, 172] on input "Kansantie, 92400 Ruukki, Finlandia" at bounding box center [1098, 174] width 317 height 30
click at [949, 178] on icon at bounding box center [953, 173] width 17 height 17
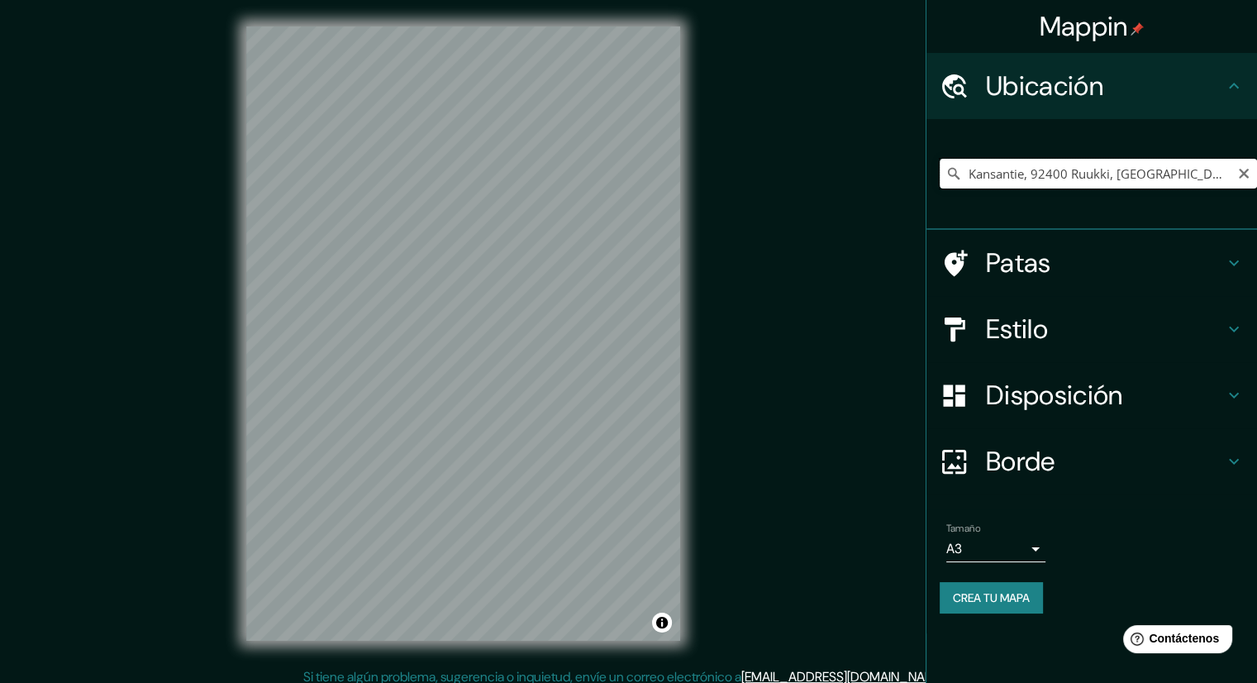
click at [948, 159] on input "Kansantie, 92400 Ruukki, Finlandia" at bounding box center [1098, 174] width 317 height 30
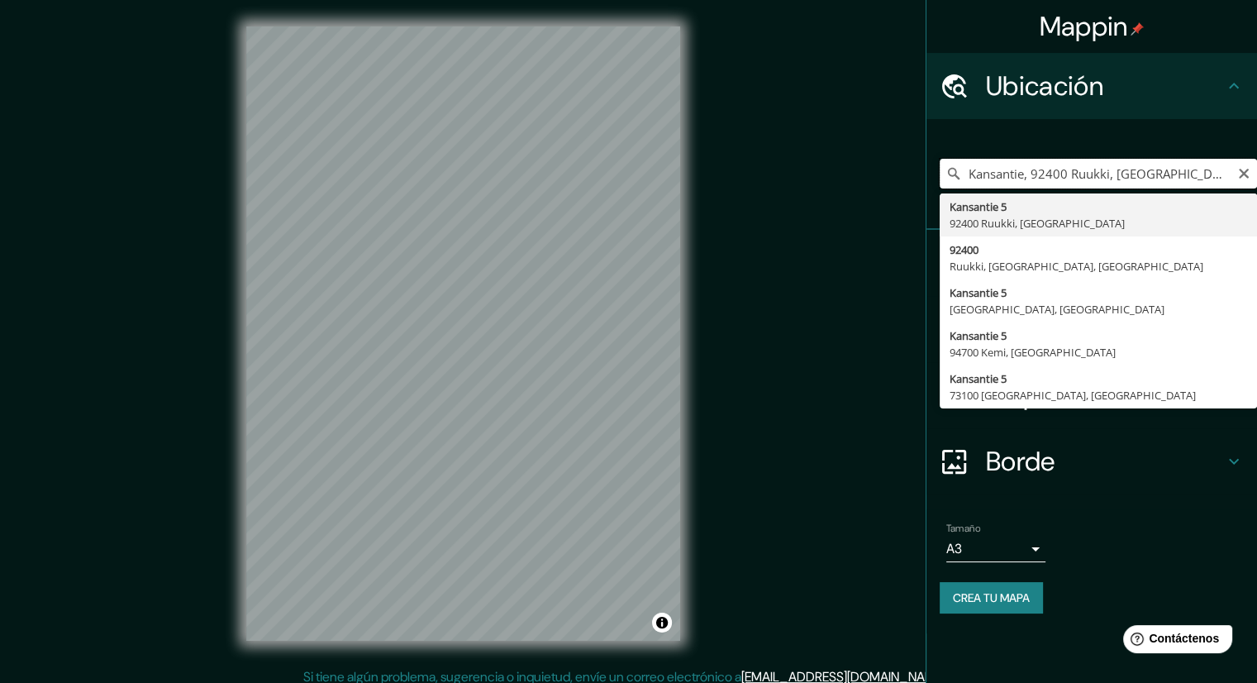
click at [1024, 166] on input "Kansantie, 92400 Ruukki, Finlandia" at bounding box center [1098, 174] width 317 height 30
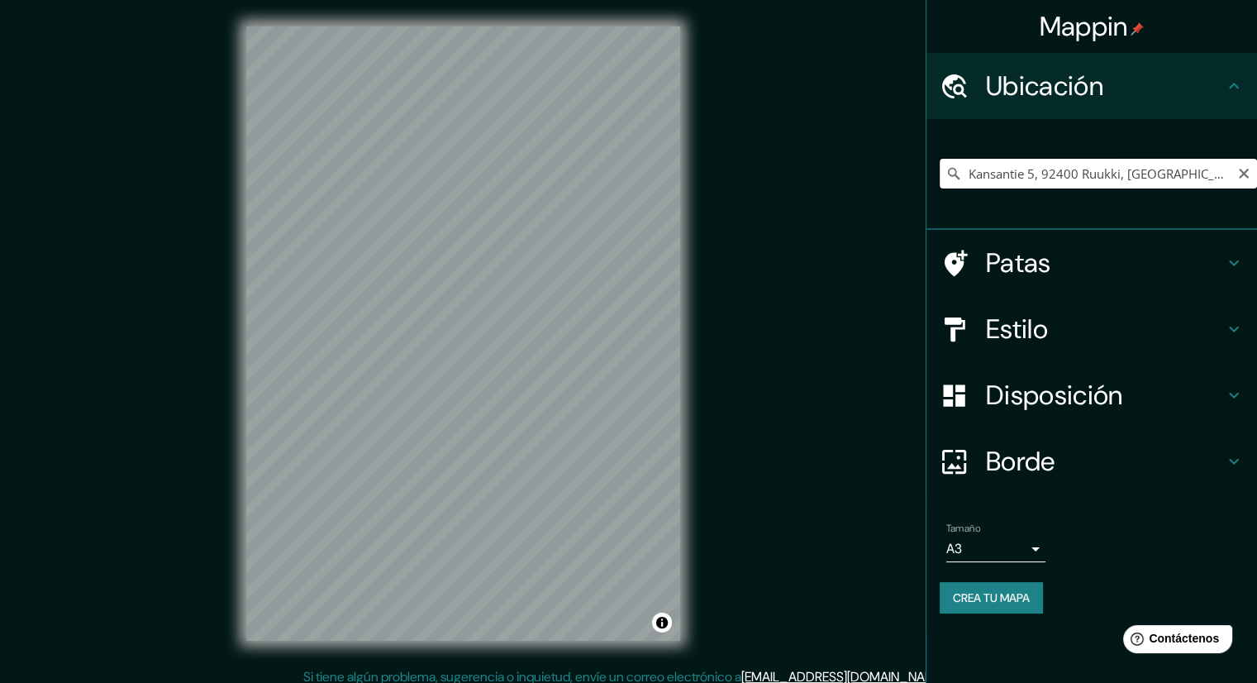
click at [1032, 169] on input "Kansantie 5, 92400 Ruukki, Finlandia" at bounding box center [1098, 174] width 317 height 30
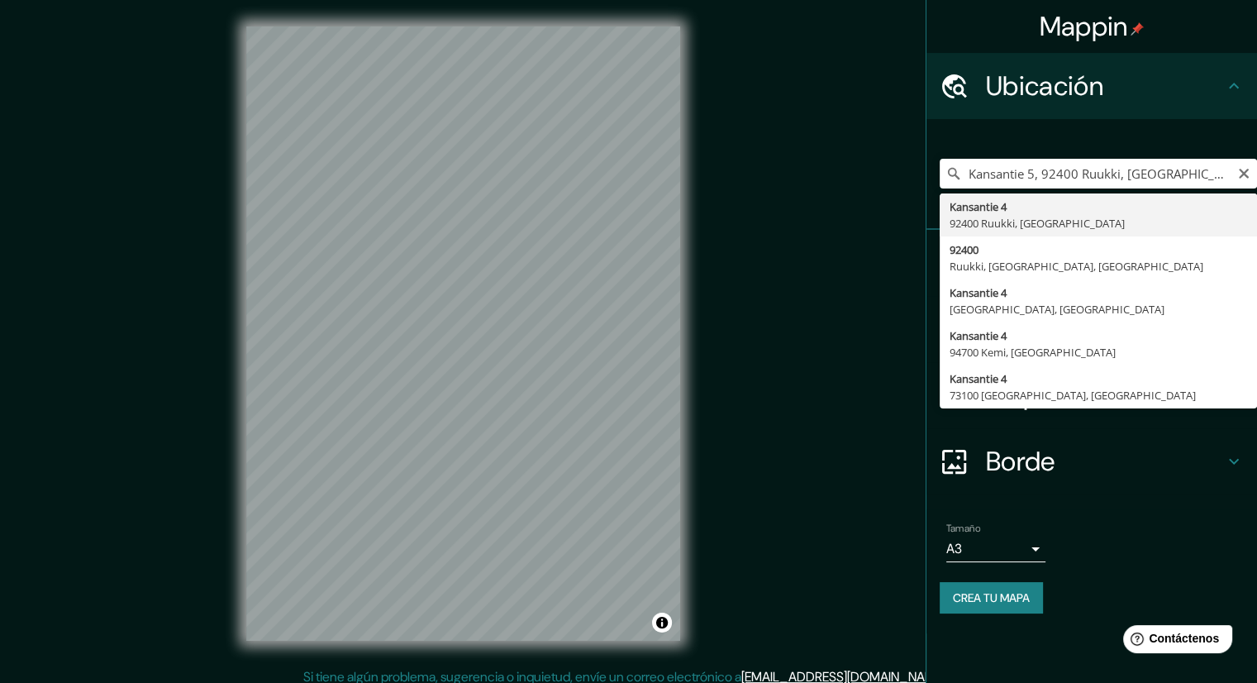
type input "Kansantie 4, 92400 Ruukki, [GEOGRAPHIC_DATA]"
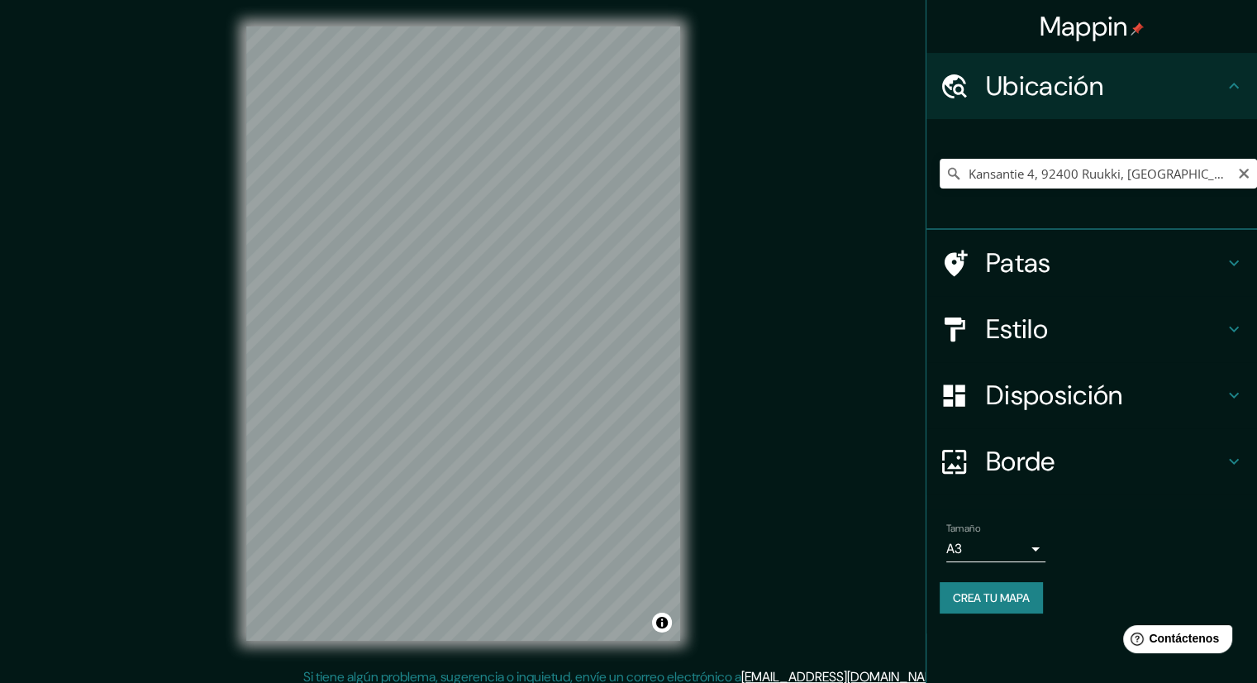
click at [958, 173] on icon at bounding box center [953, 173] width 17 height 17
click at [949, 173] on icon at bounding box center [953, 173] width 17 height 17
click at [988, 175] on input "Kansantie 4, 92400 Ruukki, [GEOGRAPHIC_DATA]" at bounding box center [1098, 174] width 317 height 30
click at [1130, 175] on input "Kansantie 4, 92400 Ruukki, [GEOGRAPHIC_DATA]" at bounding box center [1098, 174] width 317 height 30
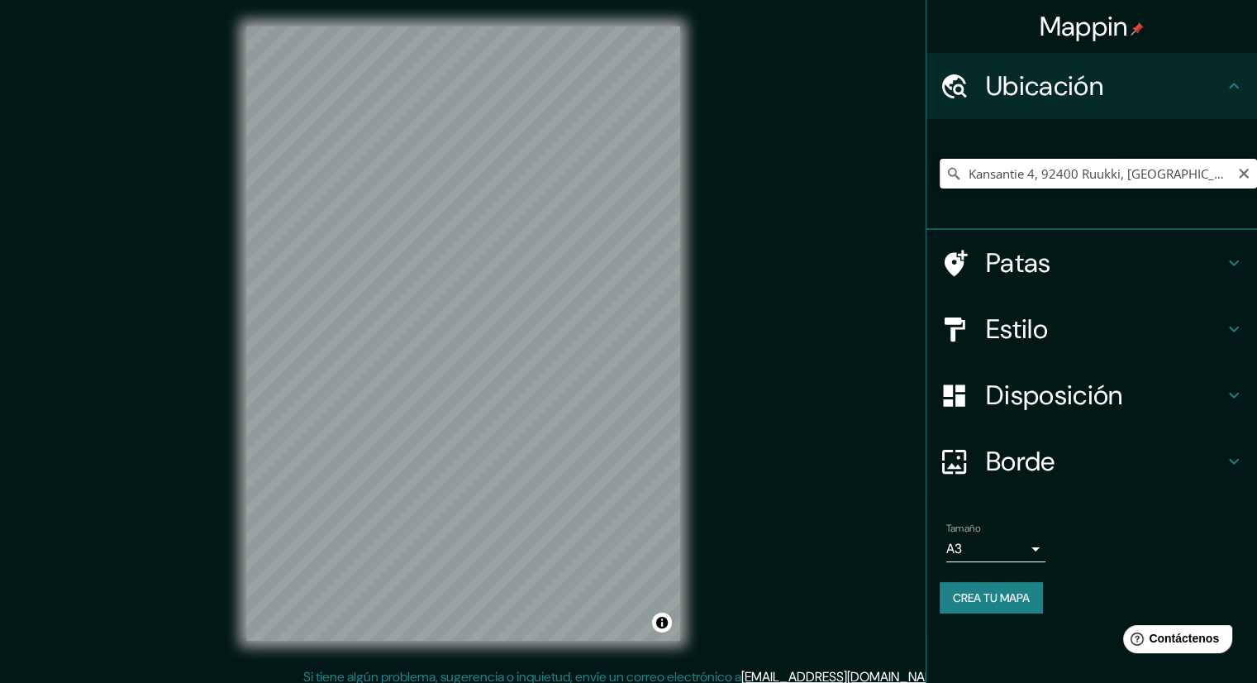
click at [1130, 175] on input "Kansantie 4, 92400 Ruukki, [GEOGRAPHIC_DATA]" at bounding box center [1098, 174] width 317 height 30
click at [1239, 178] on icon "Claro" at bounding box center [1243, 173] width 13 height 13
paste input "Kansantie 4, 92400 Ruukki, [GEOGRAPHIC_DATA]"
type input "Kansantie 4, 92400 Ruukki, [GEOGRAPHIC_DATA]"
click at [954, 180] on icon at bounding box center [953, 173] width 17 height 17
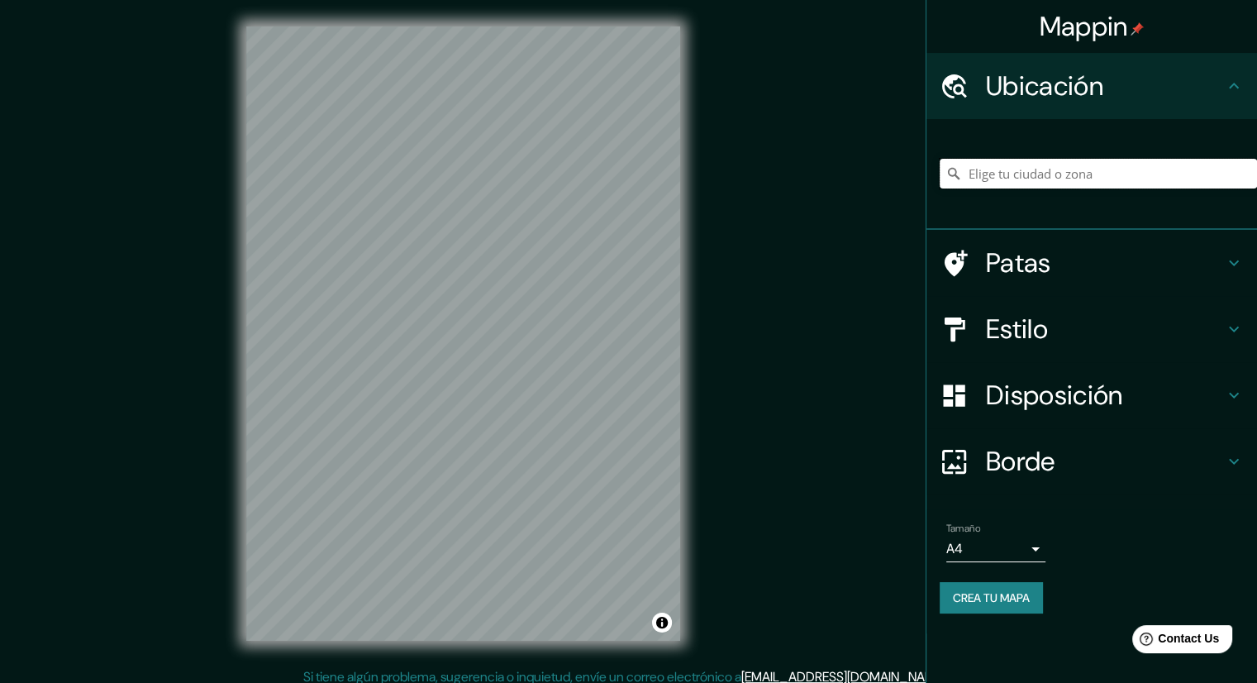
paste input "Kansantie 4, 92400 Ruukki, [GEOGRAPHIC_DATA]"
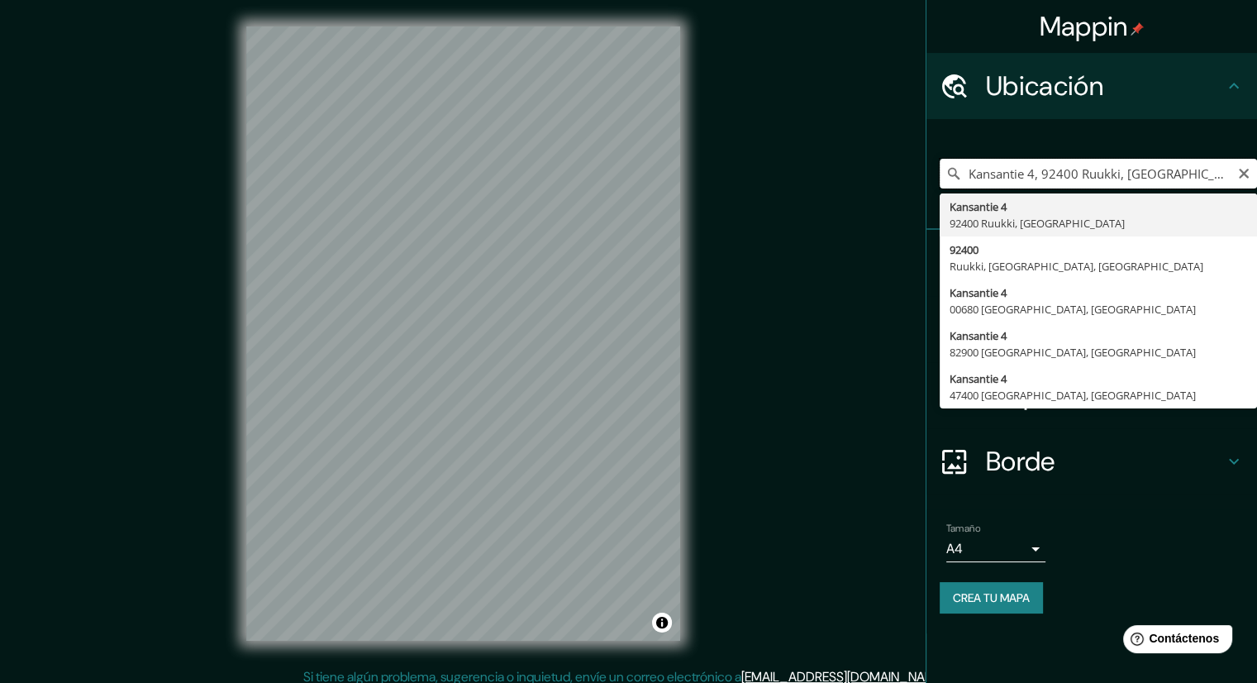
type input "Kansantie 4, 92400 Ruukki, [GEOGRAPHIC_DATA]"
click at [958, 175] on icon at bounding box center [953, 173] width 17 height 17
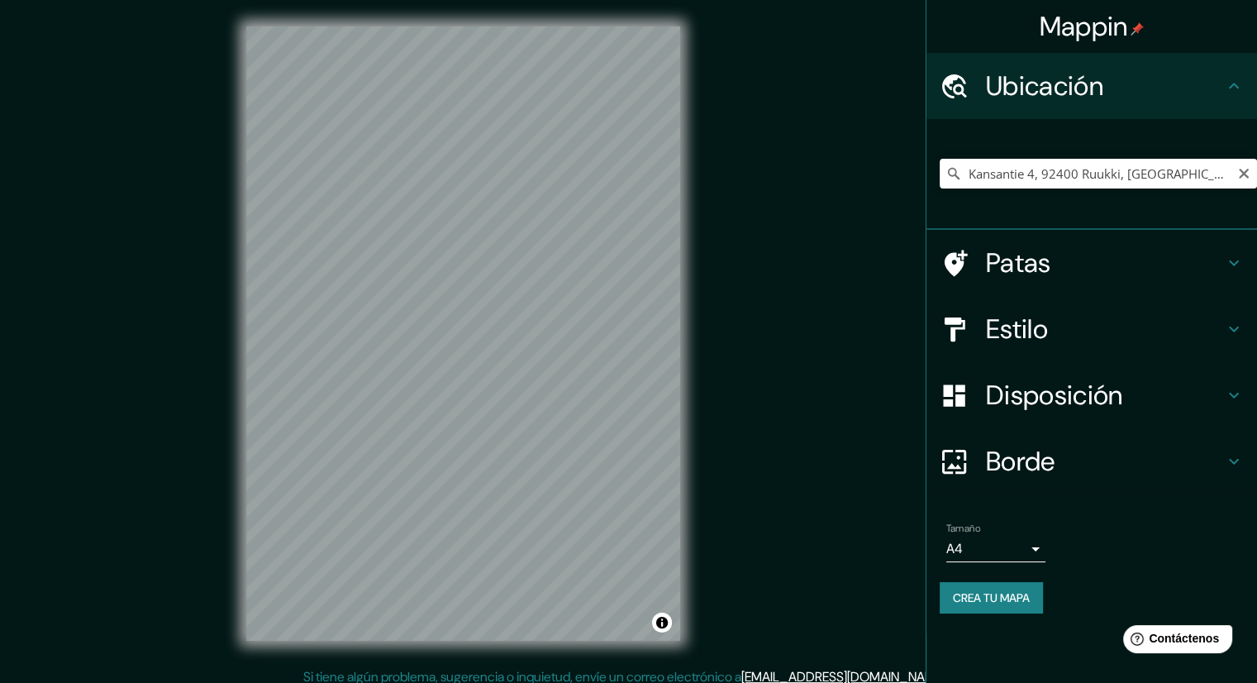
click at [949, 171] on icon at bounding box center [953, 173] width 17 height 17
click at [982, 171] on input "Kansantie 4, 92400 Ruukki, [GEOGRAPHIC_DATA]" at bounding box center [1098, 174] width 317 height 30
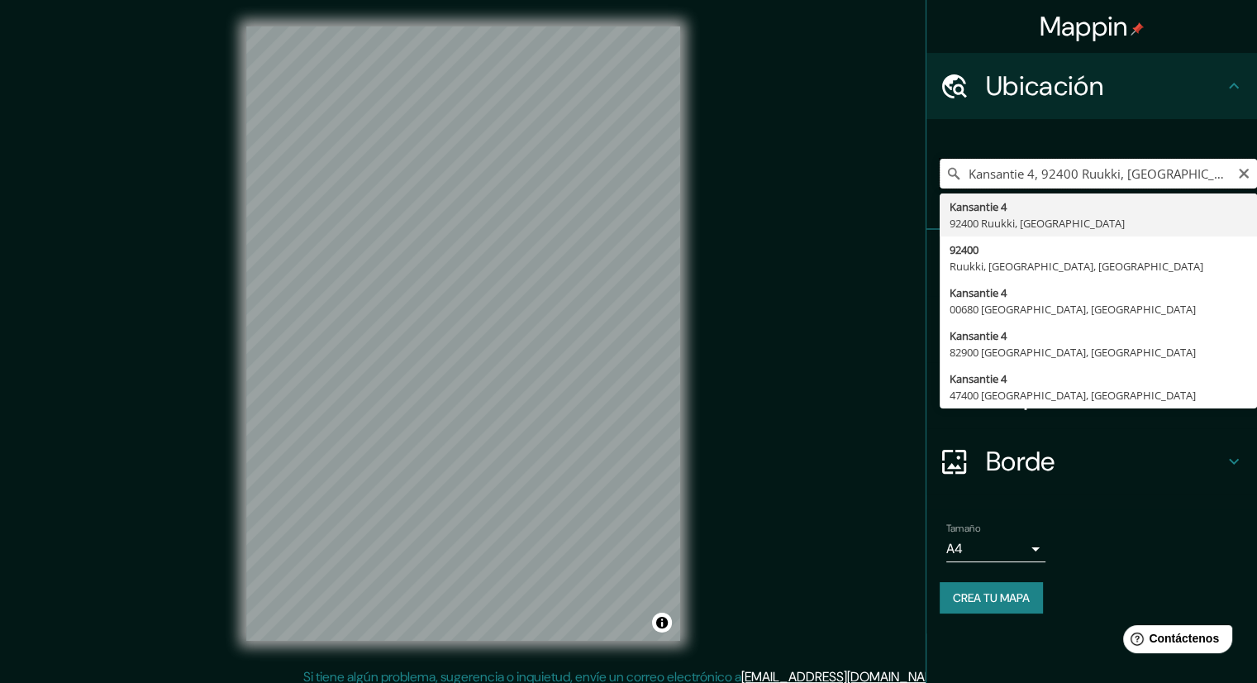
click at [984, 170] on input "Kansantie 4, 92400 Ruukki, [GEOGRAPHIC_DATA]" at bounding box center [1098, 174] width 317 height 30
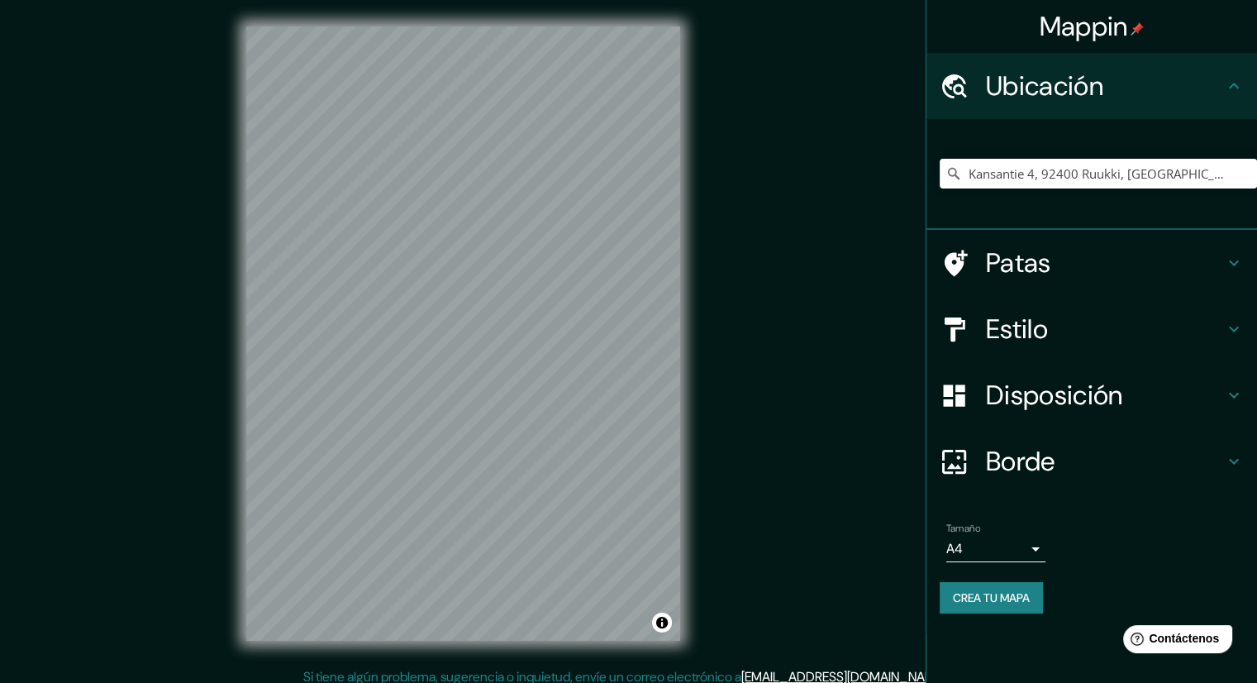
click at [1102, 338] on h4 "Estilo" at bounding box center [1105, 328] width 238 height 33
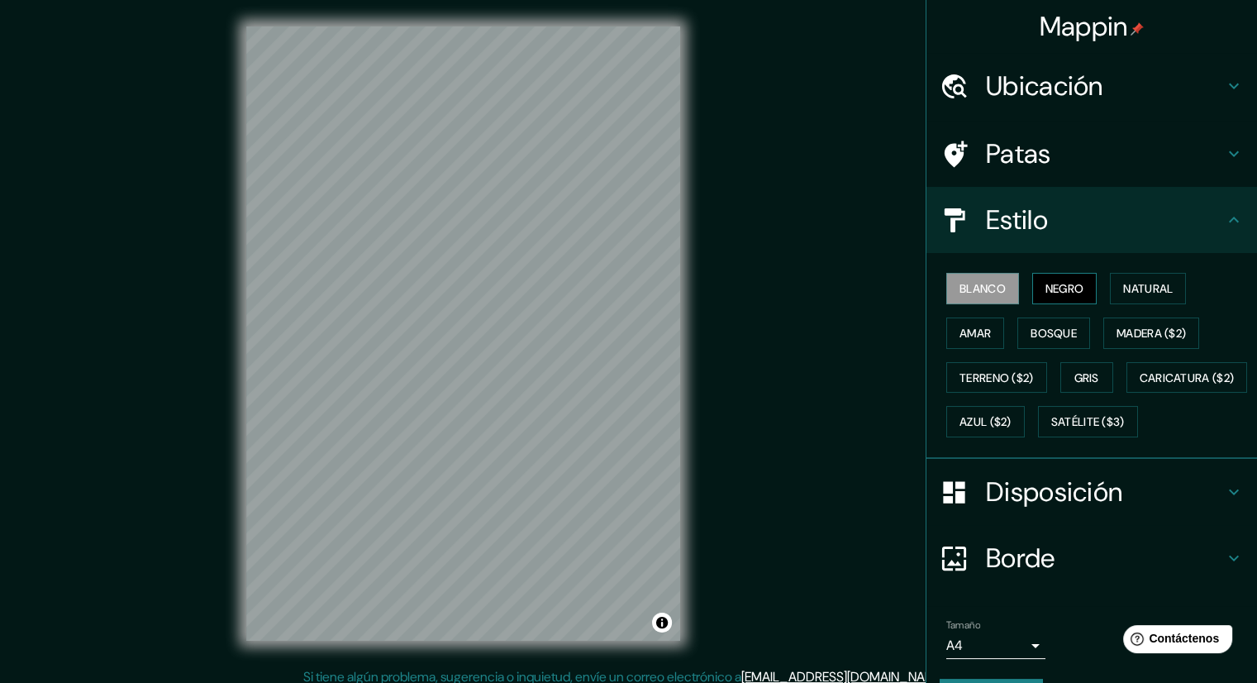
click at [1061, 283] on font "Negro" at bounding box center [1064, 288] width 39 height 15
click at [1011, 370] on font "Terreno ($2)" at bounding box center [996, 377] width 74 height 15
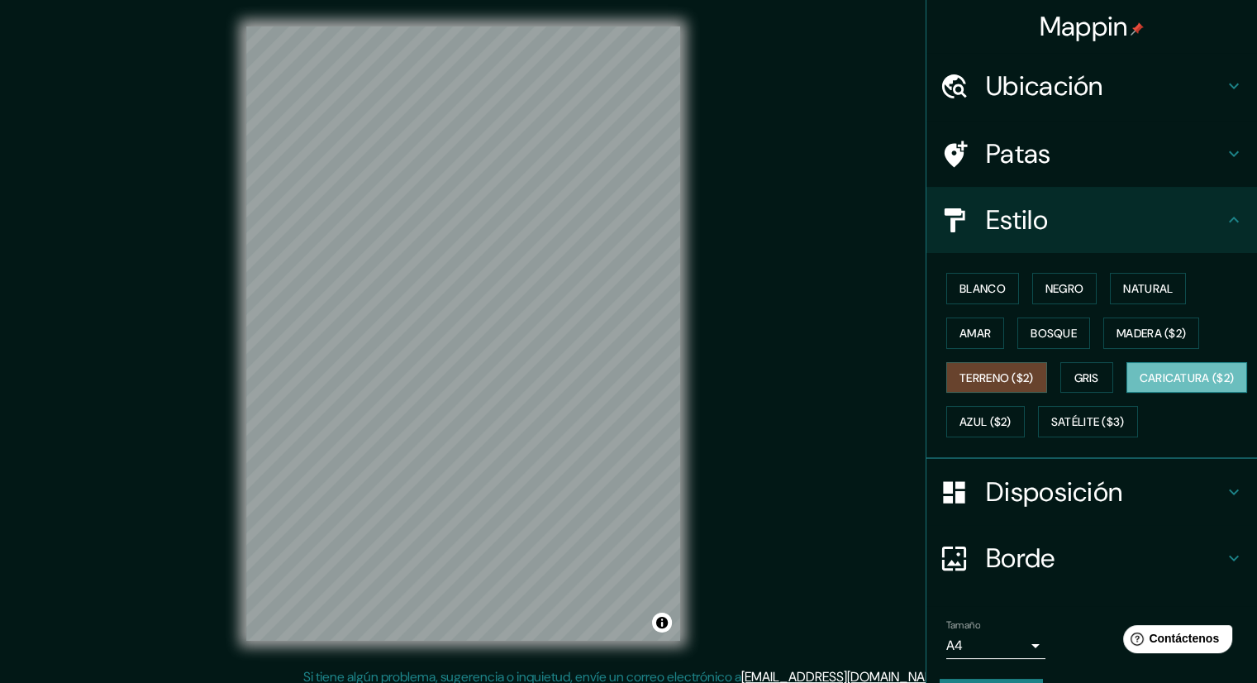
click at [1140, 385] on font "Caricatura ($2)" at bounding box center [1187, 377] width 95 height 15
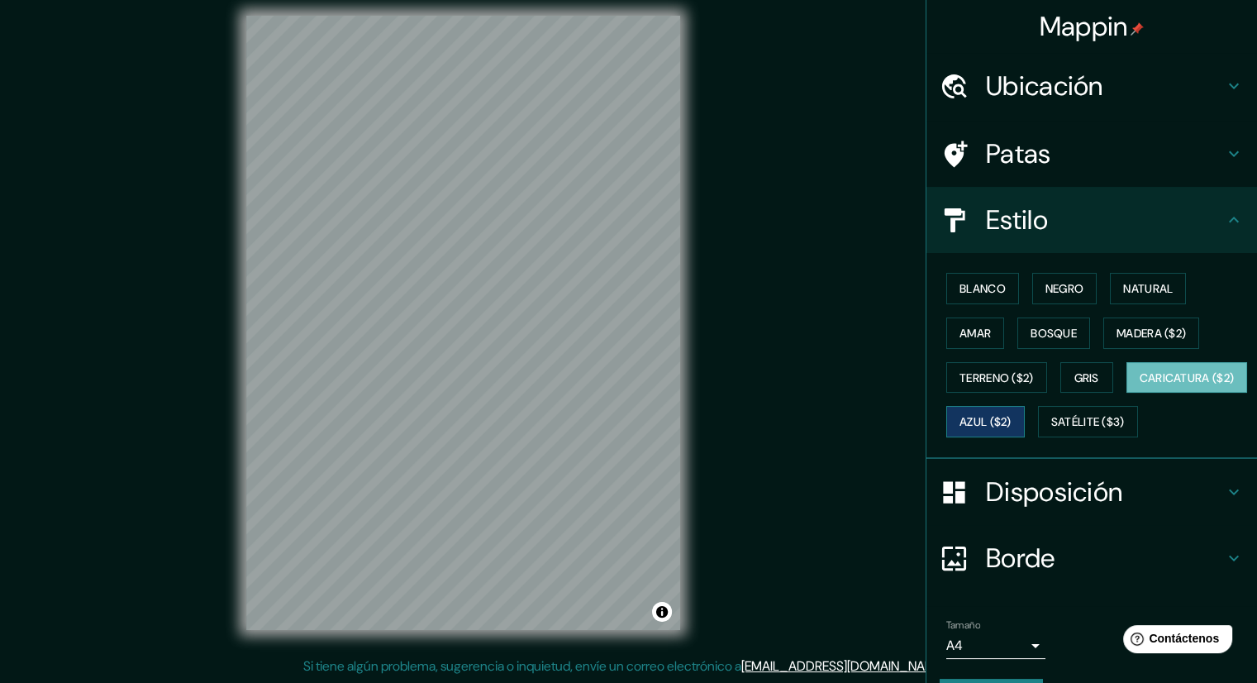
click at [1011, 421] on font "Azul ($2)" at bounding box center [985, 422] width 52 height 15
click at [1051, 430] on font "Satélite ($3)" at bounding box center [1088, 422] width 74 height 15
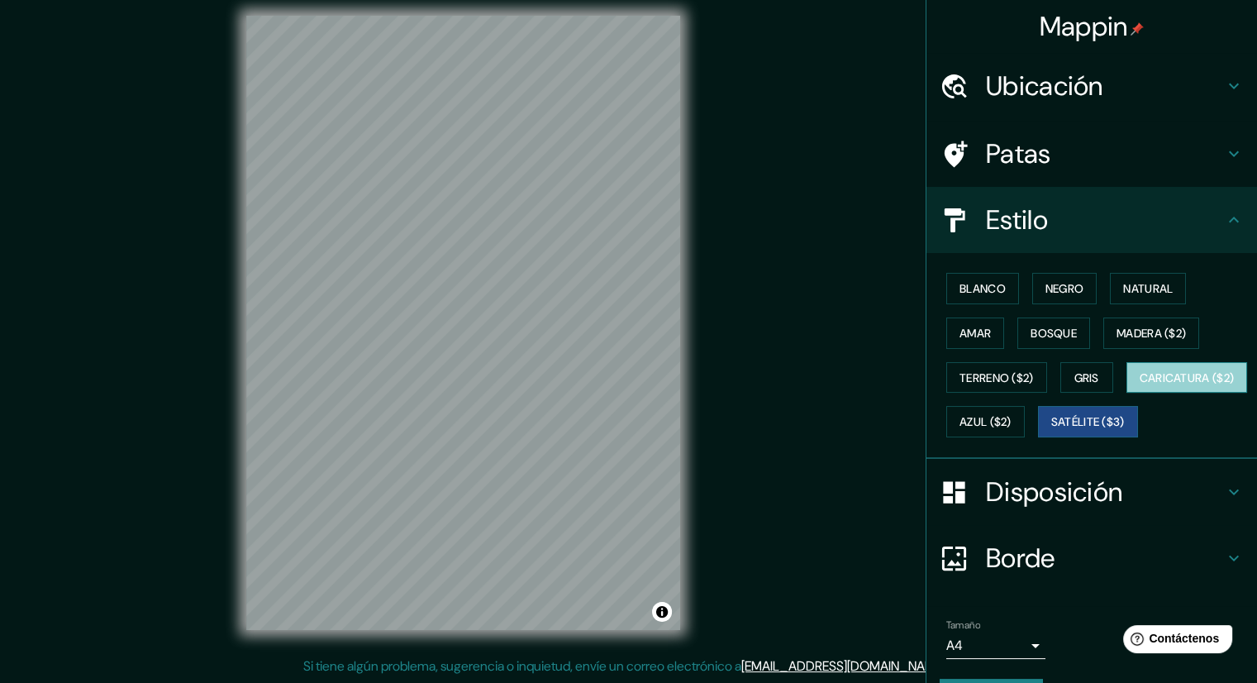
click at [1140, 388] on font "Caricatura ($2)" at bounding box center [1187, 377] width 95 height 21
